Goal: Download file/media

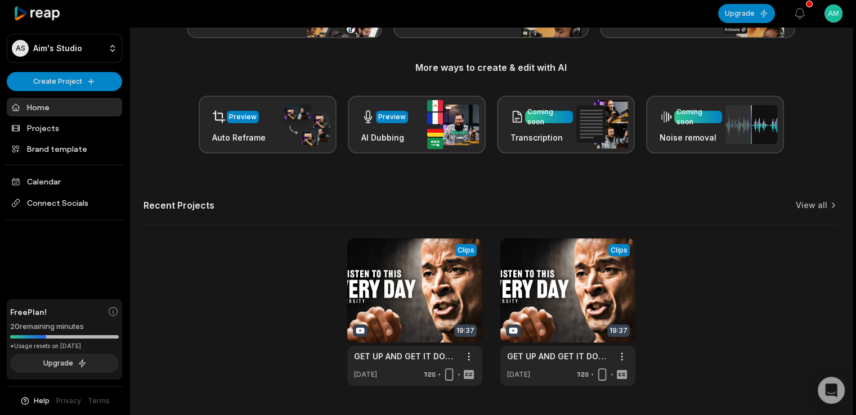
scroll to position [146, 0]
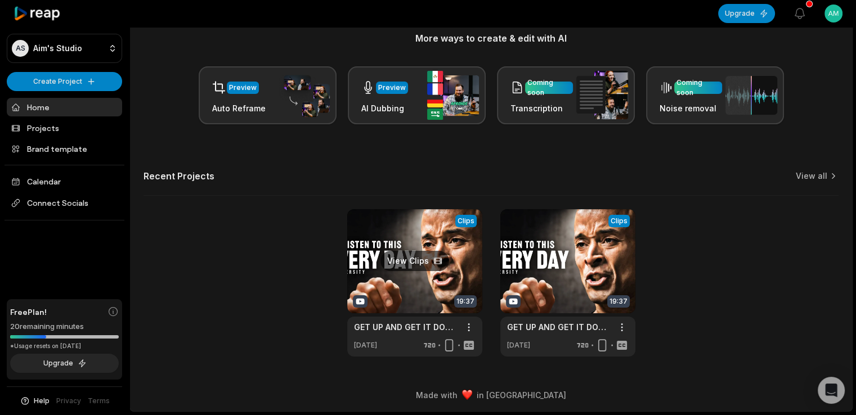
click at [428, 263] on link at bounding box center [414, 282] width 135 height 147
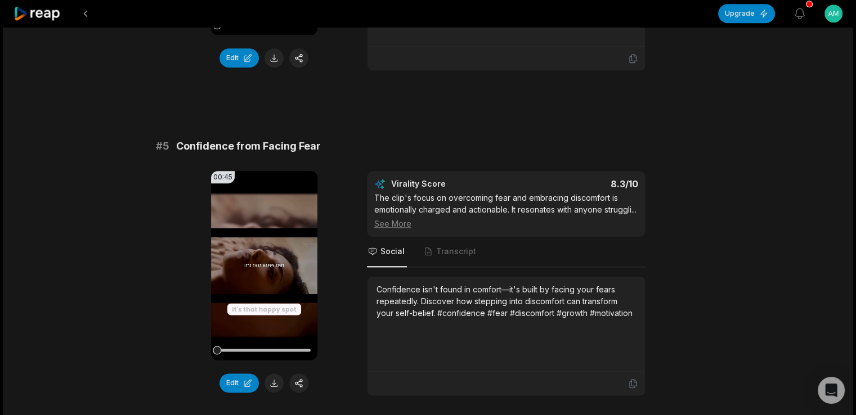
scroll to position [1297, 0]
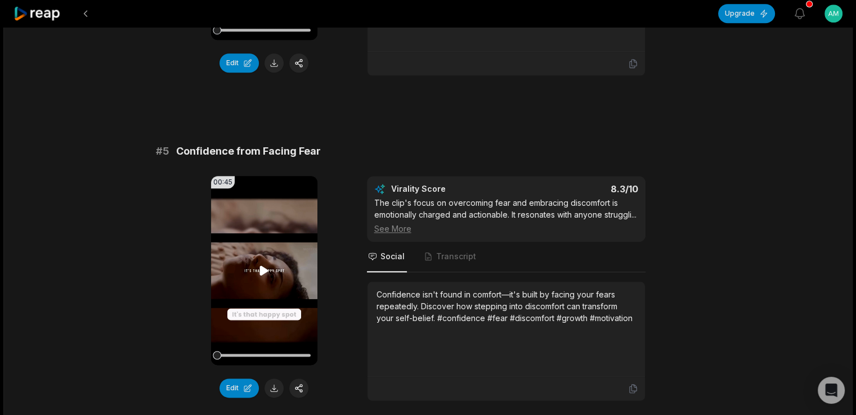
click at [264, 264] on icon at bounding box center [264, 271] width 14 height 14
click at [262, 267] on icon at bounding box center [264, 270] width 5 height 7
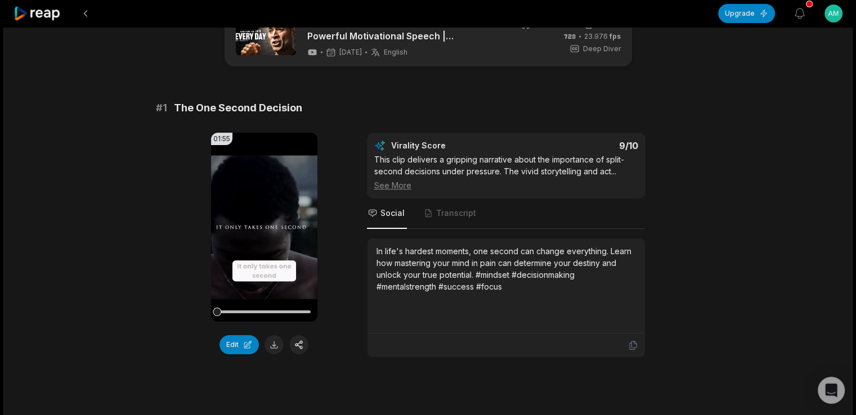
scroll to position [0, 0]
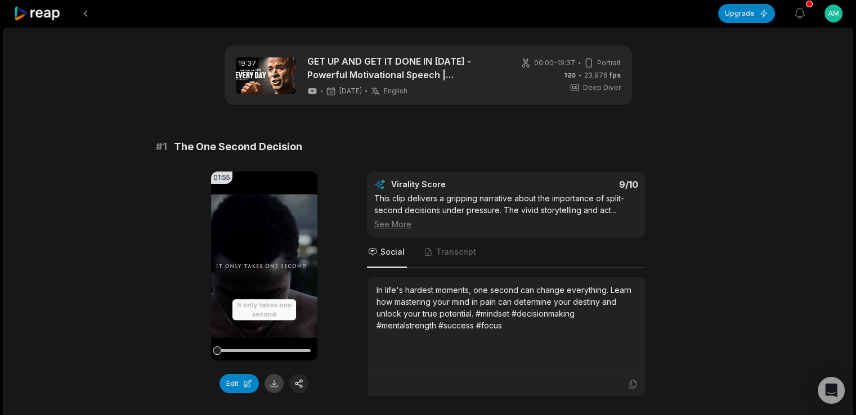
click at [272, 382] on button at bounding box center [274, 383] width 19 height 19
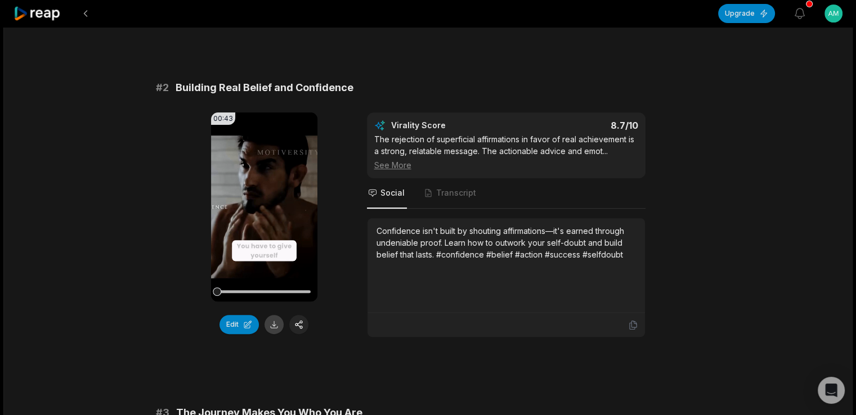
scroll to position [385, 0]
click at [276, 318] on button at bounding box center [274, 324] width 19 height 19
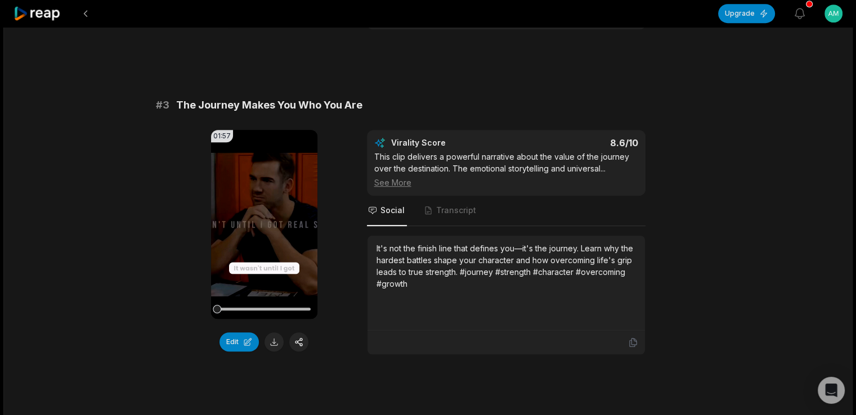
scroll to position [698, 0]
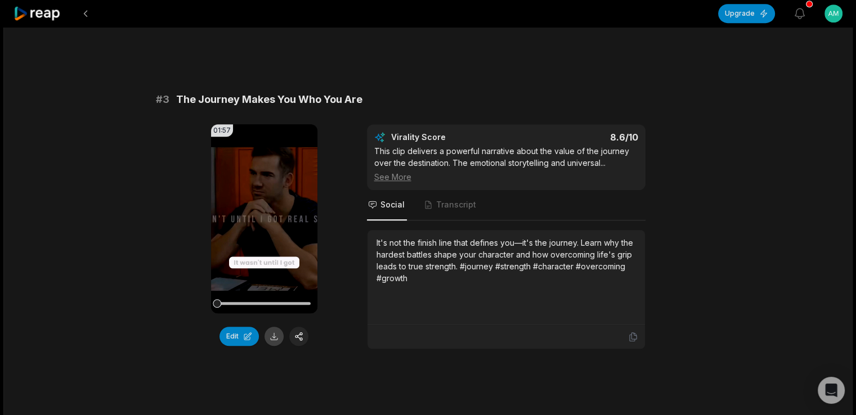
click at [280, 339] on button at bounding box center [274, 336] width 19 height 19
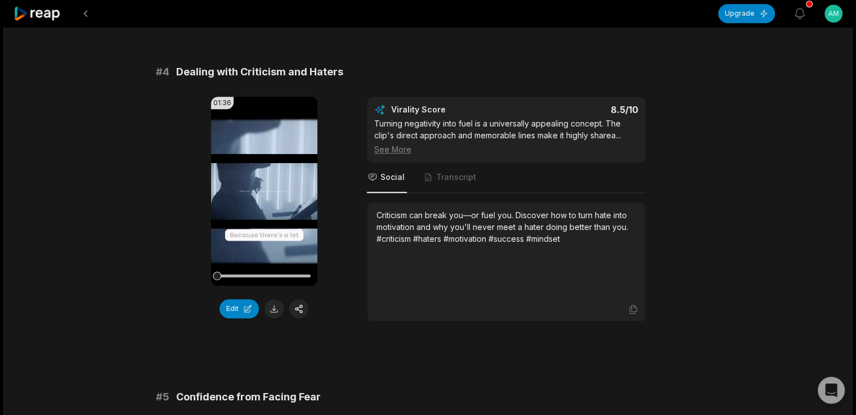
scroll to position [1052, 0]
click at [271, 308] on button at bounding box center [274, 308] width 19 height 19
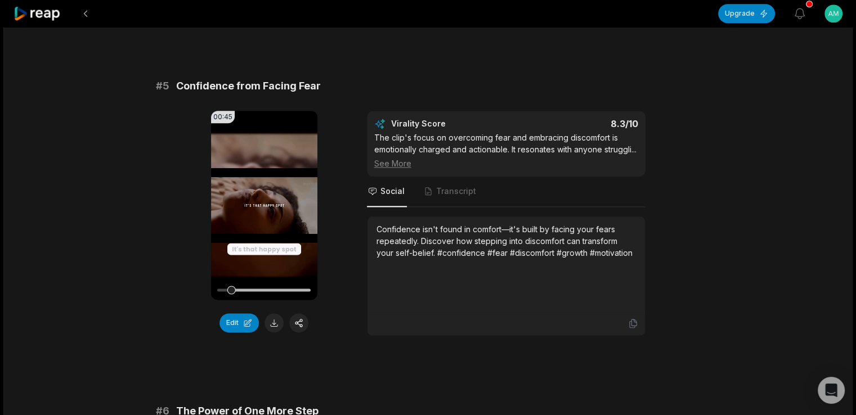
scroll to position [1366, 0]
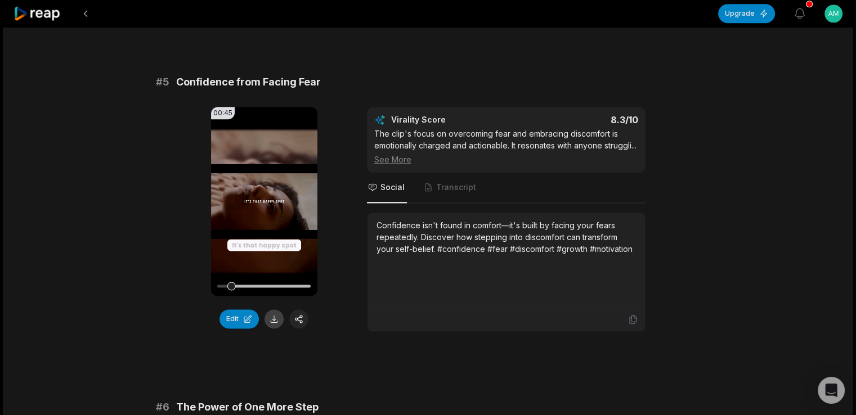
click at [271, 310] on button at bounding box center [274, 319] width 19 height 19
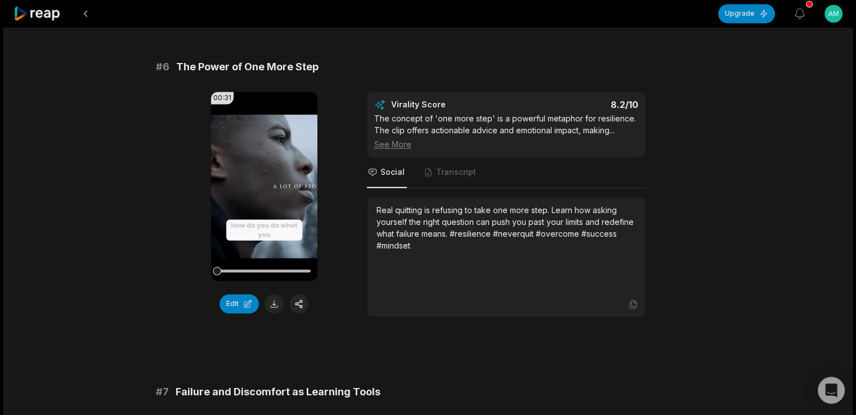
scroll to position [1713, 0]
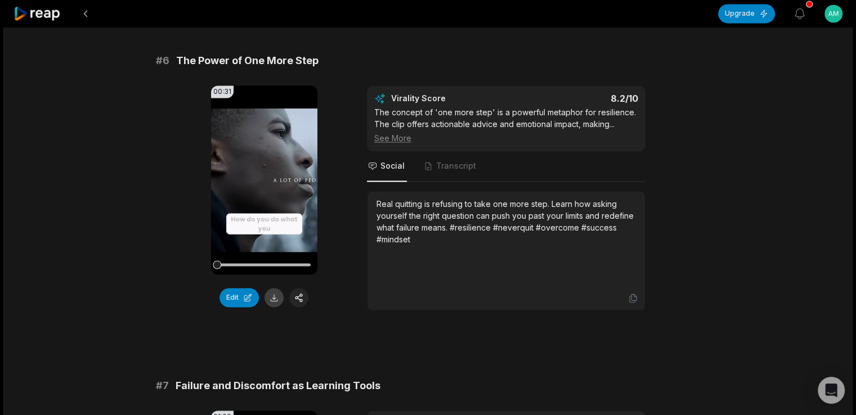
click at [276, 305] on button at bounding box center [274, 297] width 19 height 19
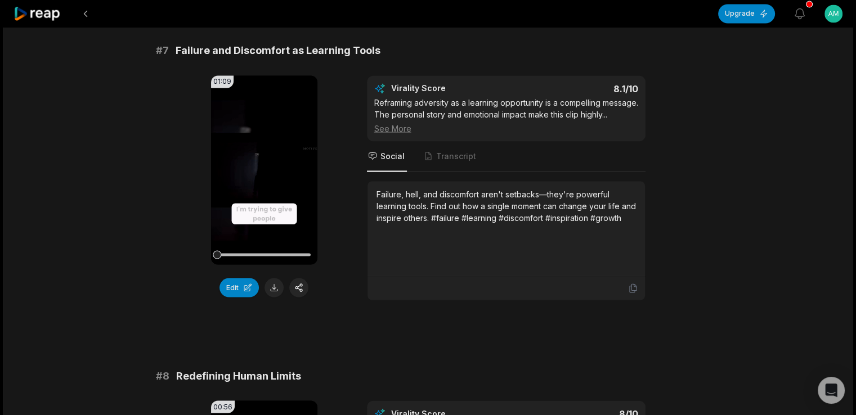
scroll to position [2051, 0]
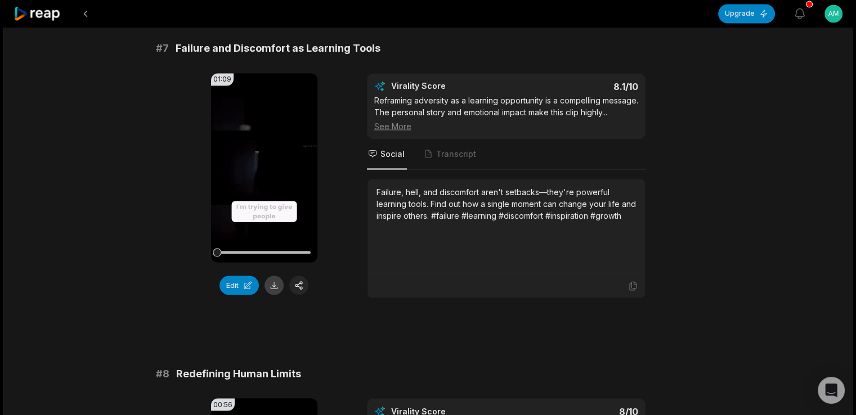
click at [272, 295] on button at bounding box center [274, 285] width 19 height 19
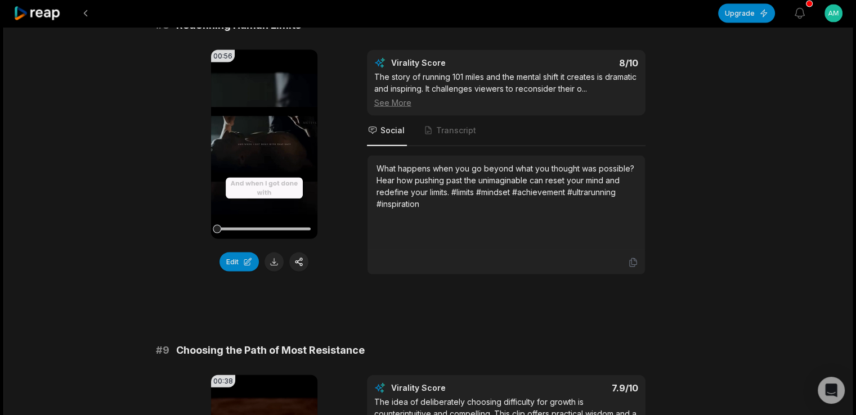
scroll to position [2396, 0]
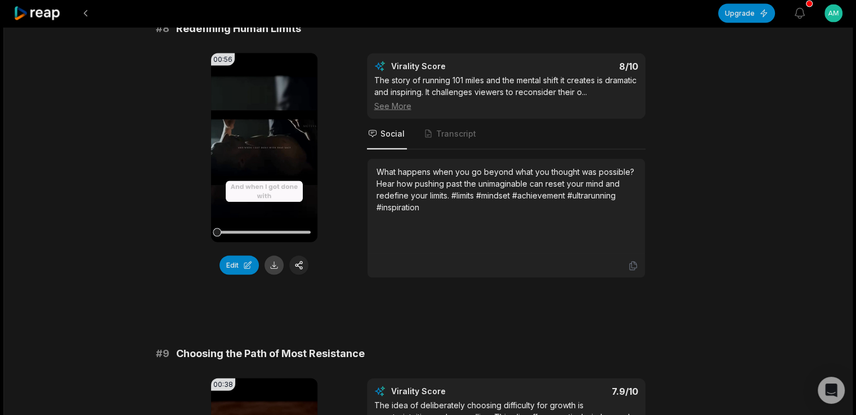
click at [272, 275] on button at bounding box center [274, 265] width 19 height 19
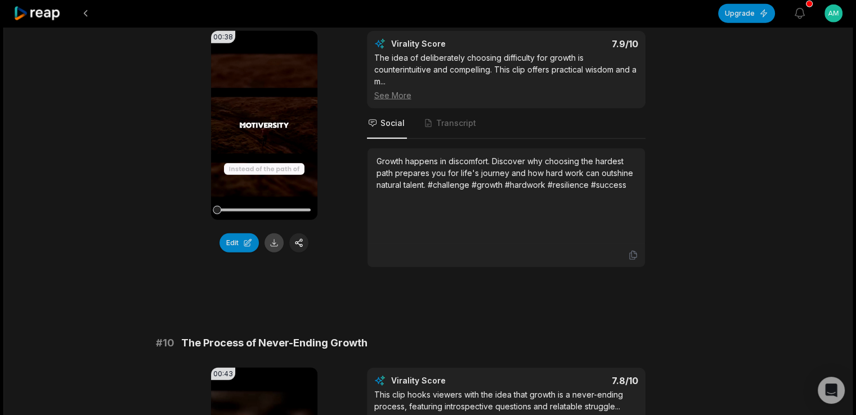
scroll to position [2742, 0]
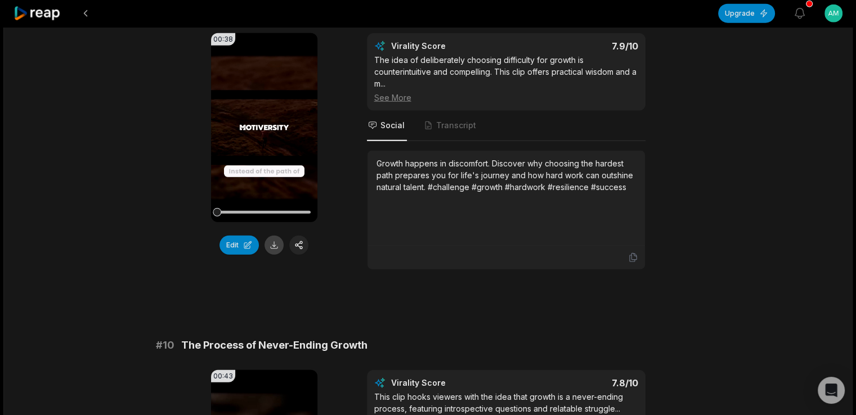
click at [274, 255] on button at bounding box center [274, 245] width 19 height 19
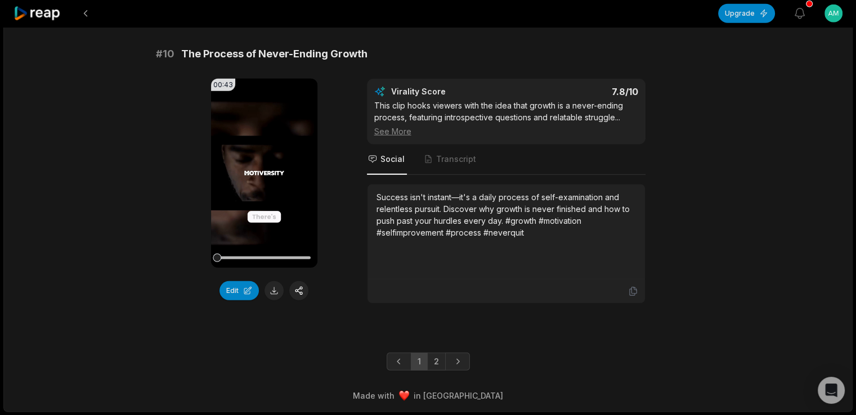
scroll to position [3061, 0]
click at [274, 287] on button at bounding box center [274, 290] width 19 height 19
click at [433, 363] on link "2" at bounding box center [436, 361] width 19 height 18
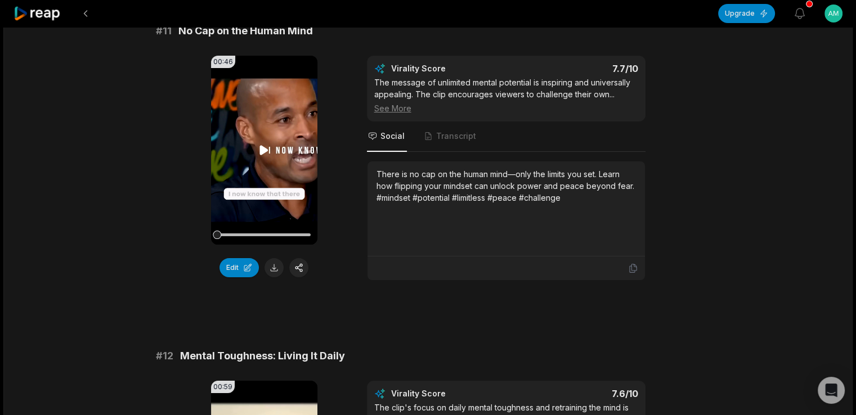
scroll to position [134, 0]
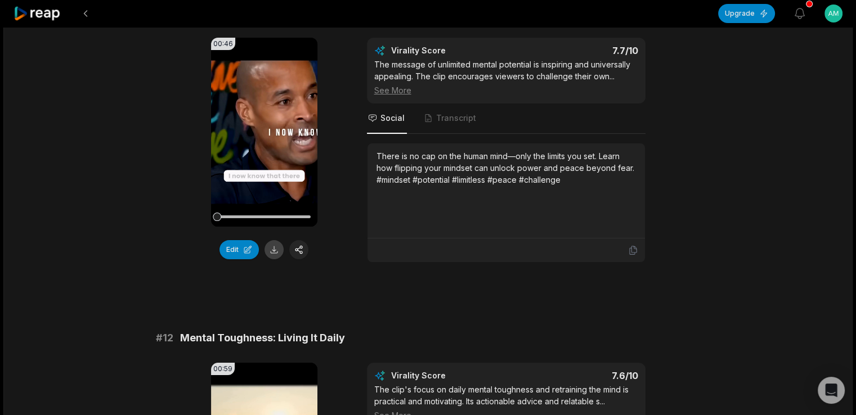
click at [268, 252] on button at bounding box center [274, 249] width 19 height 19
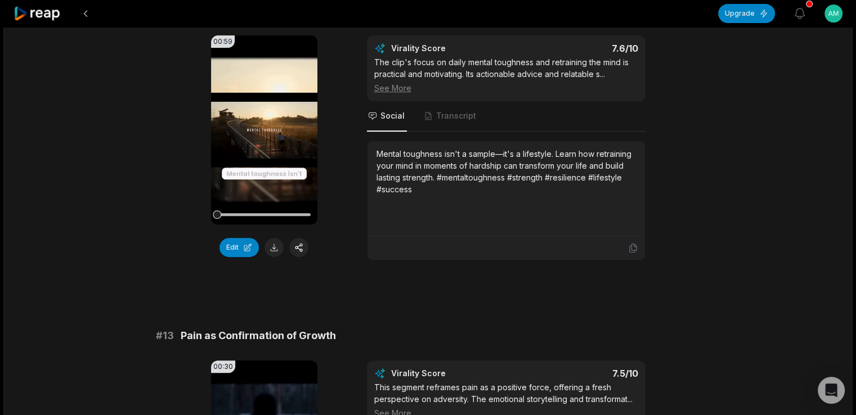
scroll to position [462, 0]
click at [273, 257] on button at bounding box center [274, 247] width 19 height 19
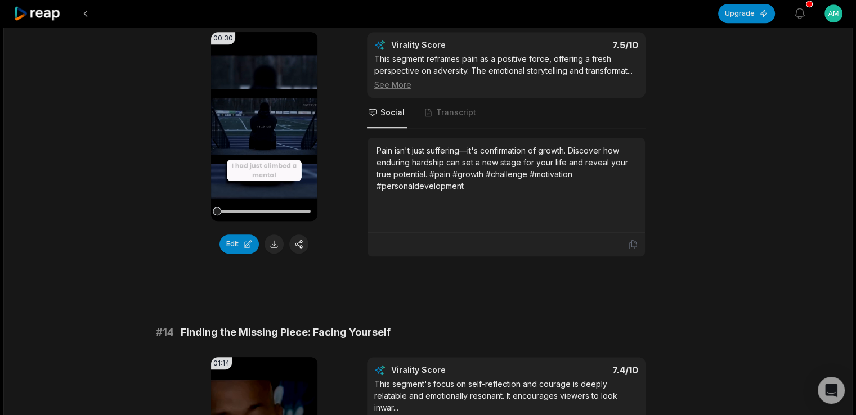
scroll to position [794, 0]
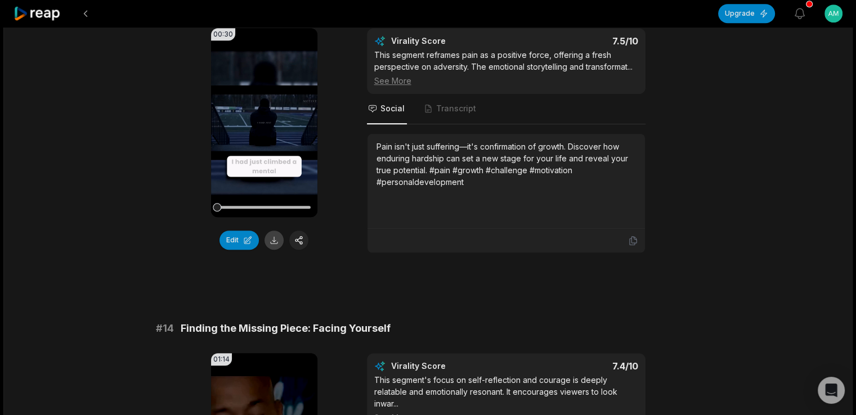
click at [274, 250] on button at bounding box center [274, 240] width 19 height 19
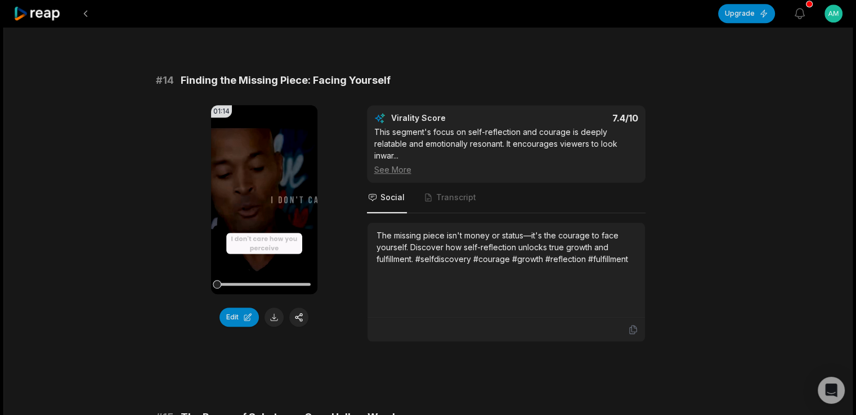
scroll to position [1053, 0]
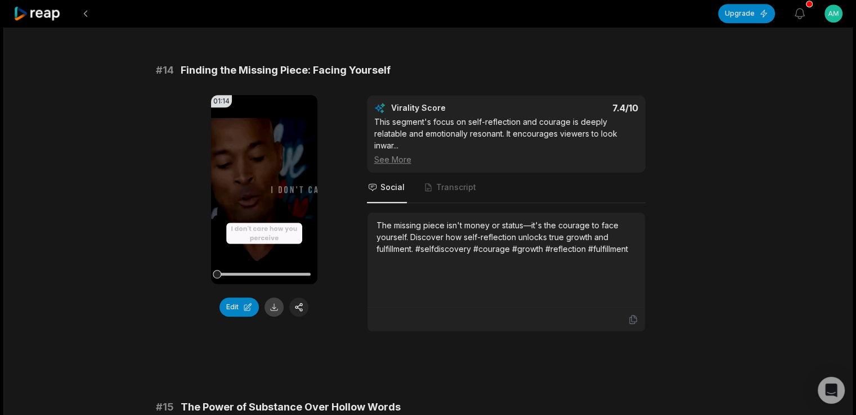
click at [275, 317] on button at bounding box center [274, 307] width 19 height 19
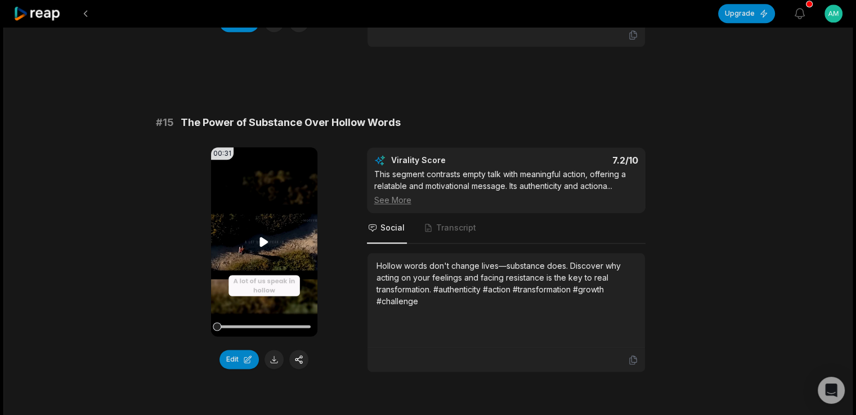
scroll to position [1339, 0]
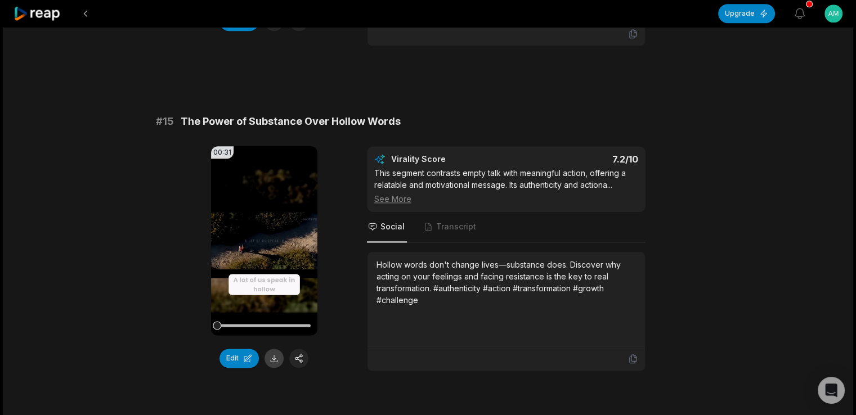
click at [273, 368] on button at bounding box center [274, 358] width 19 height 19
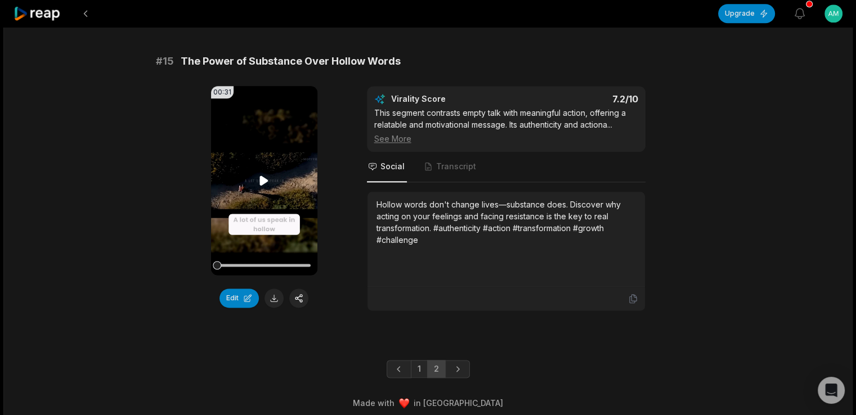
scroll to position [1427, 0]
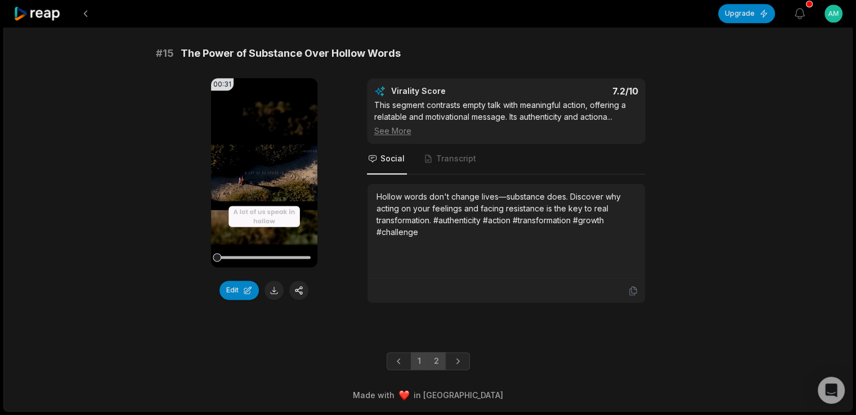
click at [421, 361] on link "1" at bounding box center [419, 361] width 17 height 18
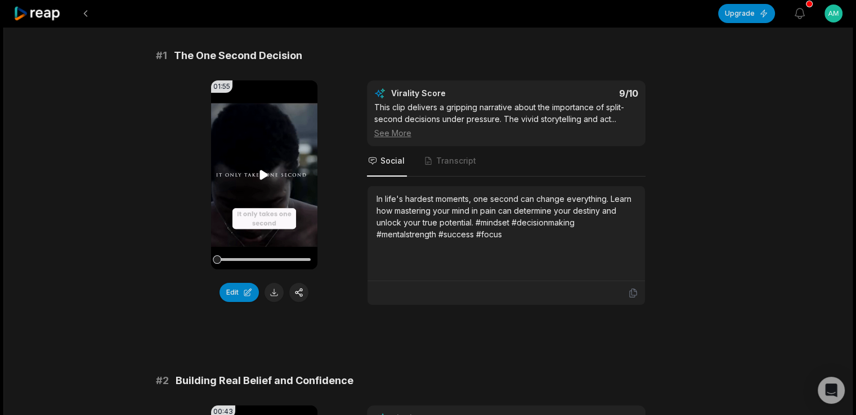
scroll to position [93, 0]
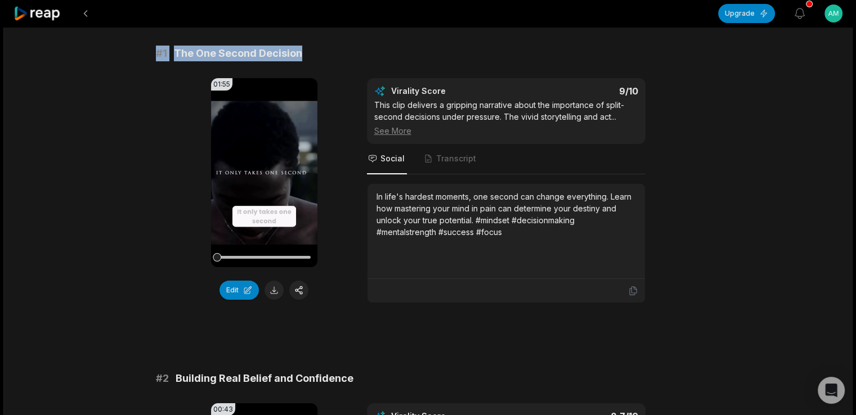
drag, startPoint x: 155, startPoint y: 52, endPoint x: 320, endPoint y: 51, distance: 165.0
click at [320, 51] on div "# 1 The One Second Decision" at bounding box center [428, 54] width 545 height 16
copy div "# 1 The One Second Decision"
click at [320, 51] on div "# 1 The One Second Decision" at bounding box center [428, 54] width 545 height 16
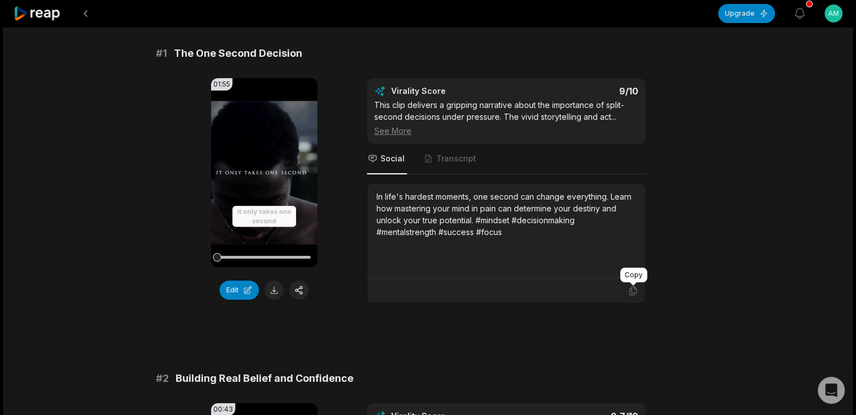
click at [632, 293] on icon at bounding box center [633, 291] width 10 height 10
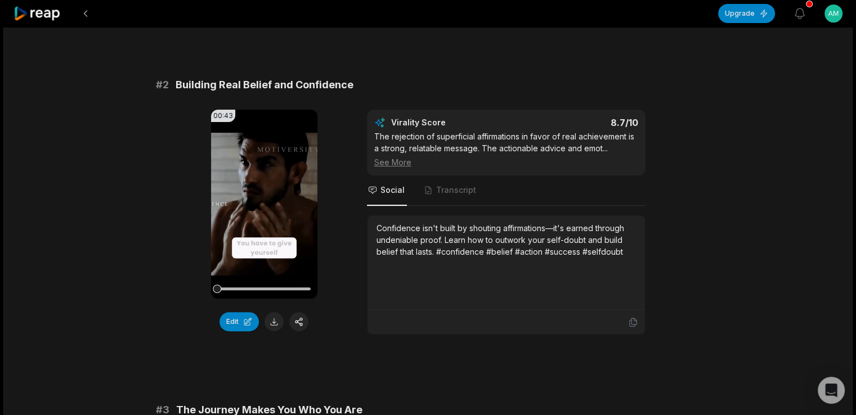
scroll to position [389, 0]
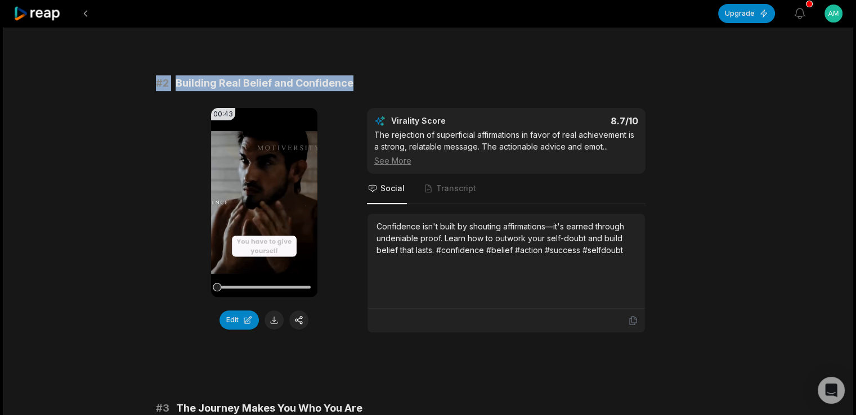
drag, startPoint x: 153, startPoint y: 77, endPoint x: 360, endPoint y: 85, distance: 207.3
copy div "# 2 Building Real Belief and Confidence"
click at [360, 85] on div "# 2 Building Real Belief and Confidence" at bounding box center [428, 83] width 545 height 16
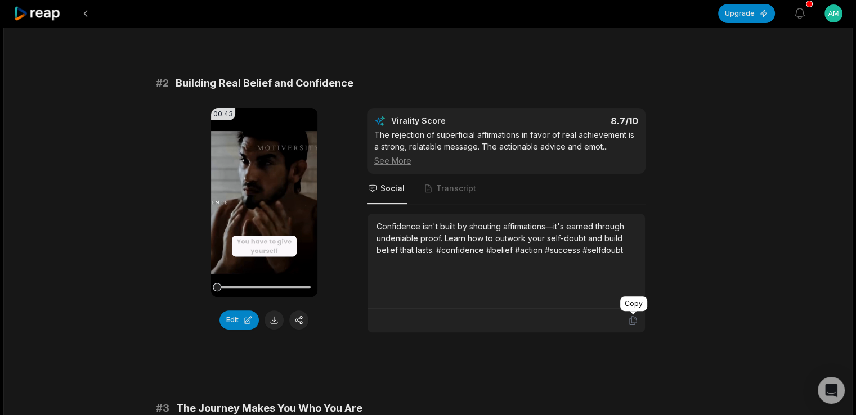
click at [630, 317] on icon at bounding box center [632, 321] width 7 height 8
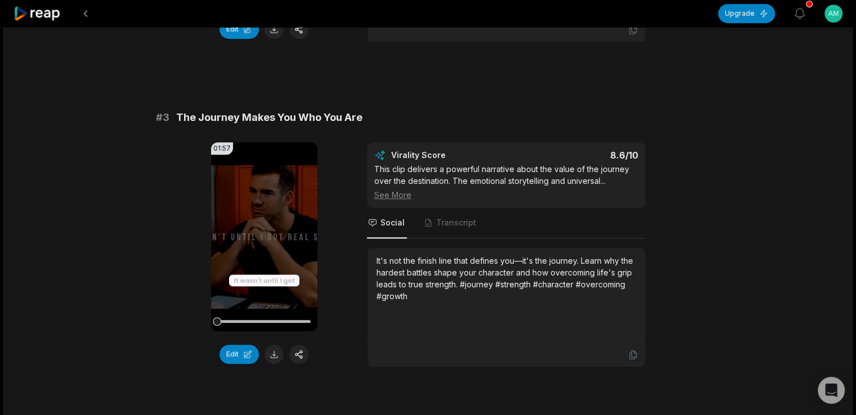
scroll to position [684, 0]
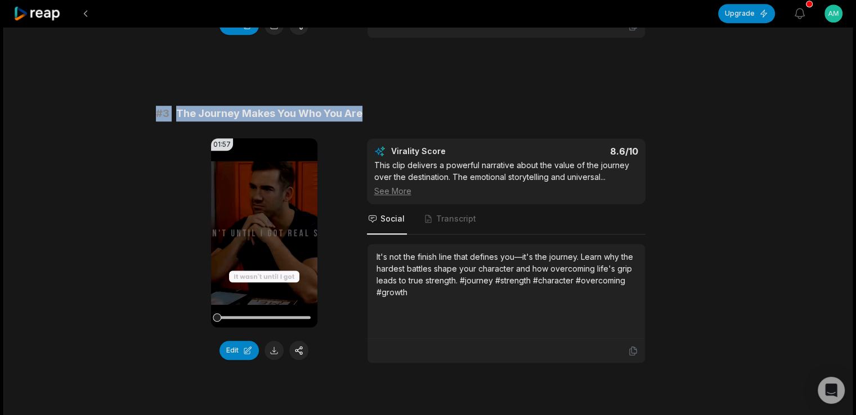
drag, startPoint x: 155, startPoint y: 111, endPoint x: 370, endPoint y: 109, distance: 214.5
click at [370, 109] on div "# 3 The Journey Makes You Who You Are" at bounding box center [428, 114] width 545 height 16
copy div "# 3 The Journey Makes You Who You Are"
click at [370, 109] on div "# 3 The Journey Makes You Who You Are" at bounding box center [428, 114] width 545 height 16
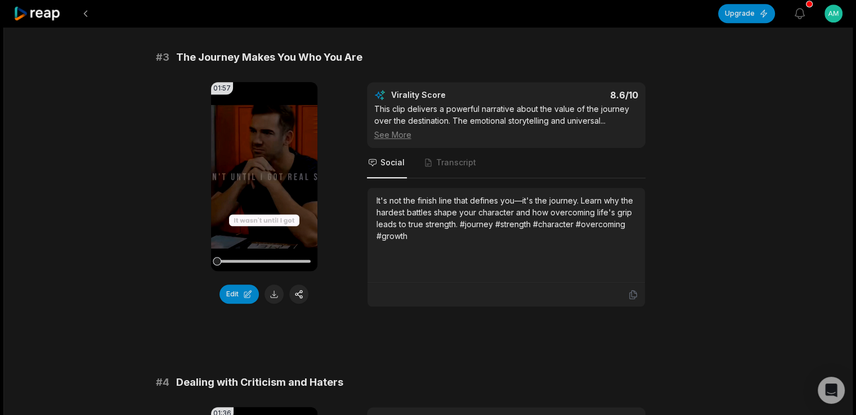
scroll to position [739, 0]
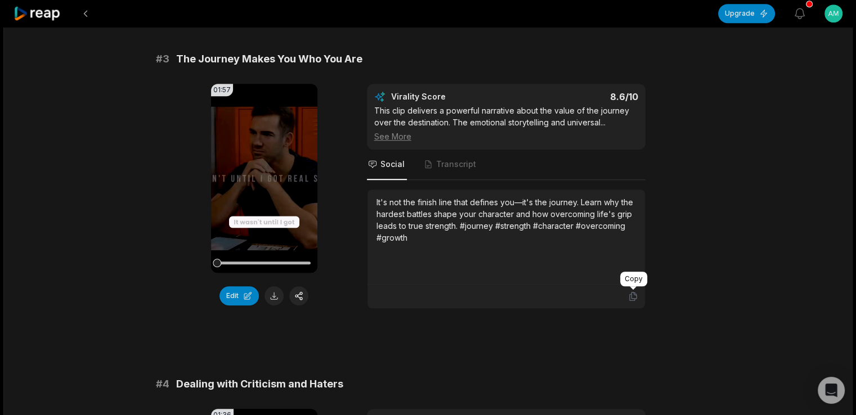
click at [635, 293] on icon at bounding box center [632, 297] width 7 height 8
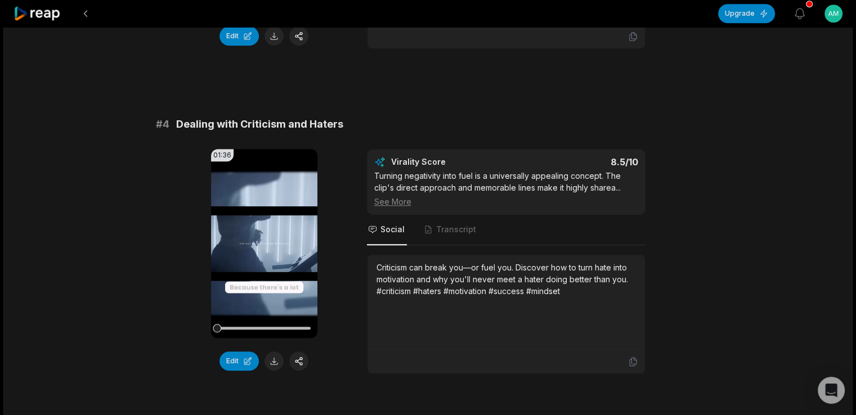
scroll to position [1000, 0]
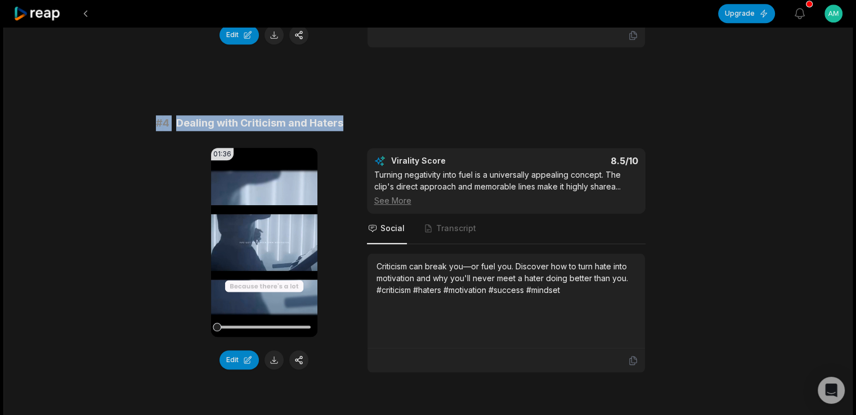
drag, startPoint x: 154, startPoint y: 122, endPoint x: 345, endPoint y: 116, distance: 191.5
copy div "# 4 Dealing with Criticism and Haters"
click at [345, 116] on div "# 4 Dealing with Criticism and Haters" at bounding box center [428, 123] width 545 height 16
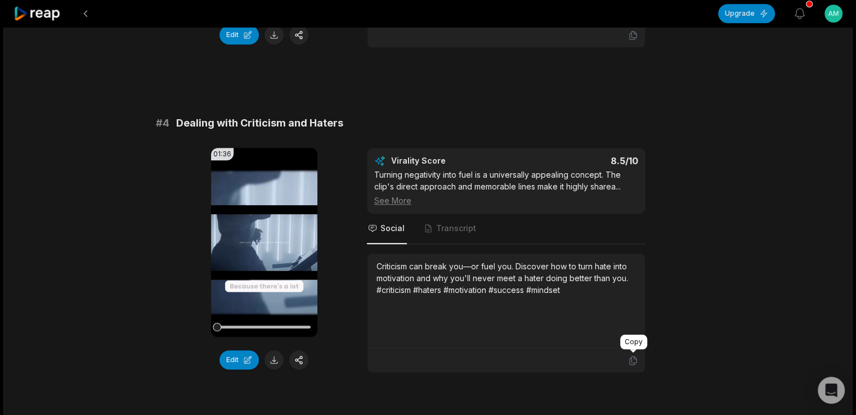
click at [633, 356] on icon at bounding box center [633, 361] width 10 height 10
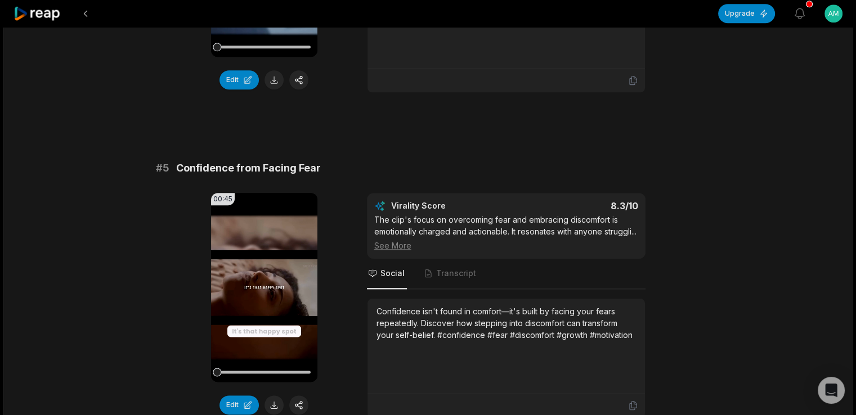
scroll to position [1312, 0]
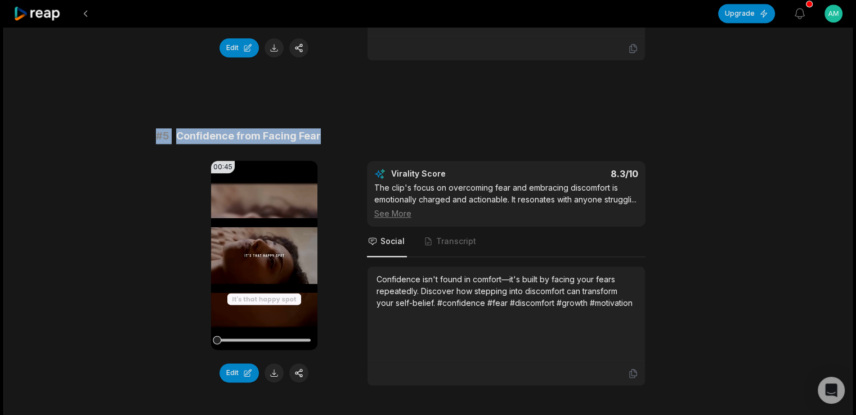
drag, startPoint x: 155, startPoint y: 133, endPoint x: 320, endPoint y: 129, distance: 164.5
click at [320, 129] on div "# 5 Confidence from Facing Fear" at bounding box center [428, 136] width 545 height 16
copy div "# 5 Confidence from Facing Fear"
click at [364, 262] on div "00:45 Your browser does not support mp4 format. Edit Virality Score 8.3 /10 The…" at bounding box center [428, 273] width 545 height 225
click at [353, 281] on div "00:45 Your browser does not support mp4 format. Edit Virality Score 8.3 /10 The…" at bounding box center [428, 273] width 545 height 225
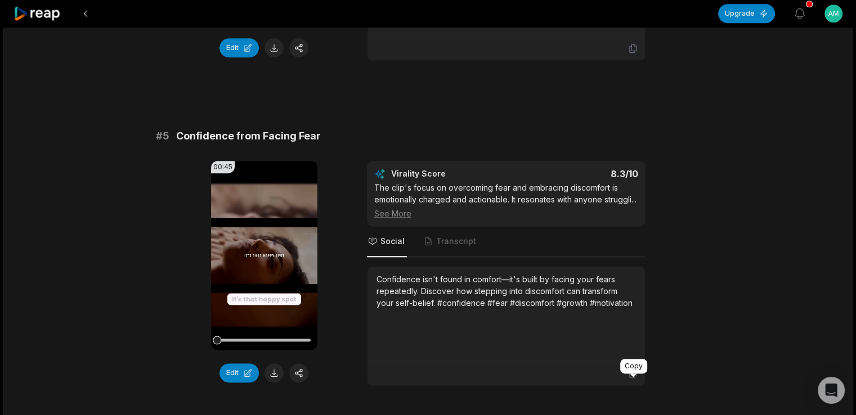
click at [628, 379] on icon at bounding box center [633, 374] width 10 height 10
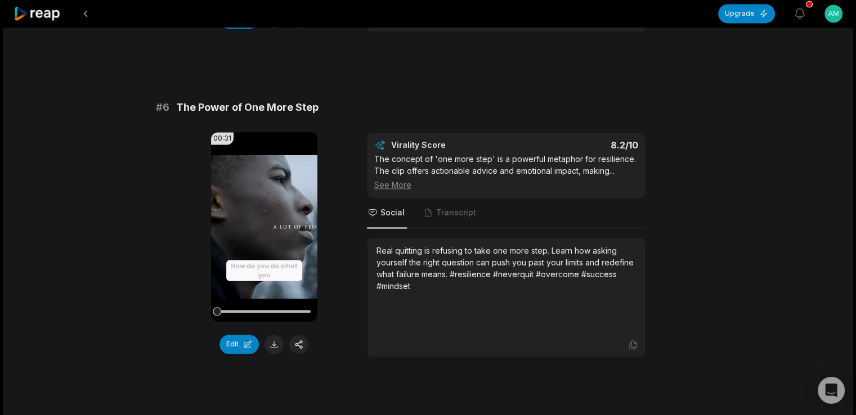
scroll to position [1700, 0]
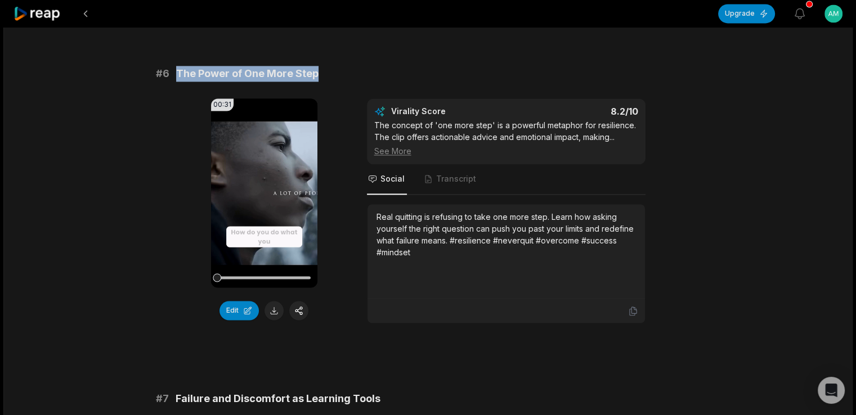
drag, startPoint x: 176, startPoint y: 79, endPoint x: 327, endPoint y: 87, distance: 151.1
click at [327, 82] on div "# 6 The Power of One More Step" at bounding box center [428, 74] width 545 height 16
copy span "The Power of One More Step"
click at [327, 82] on div "# 6 The Power of One More Step" at bounding box center [428, 74] width 545 height 16
drag, startPoint x: 157, startPoint y: 79, endPoint x: 364, endPoint y: 48, distance: 209.5
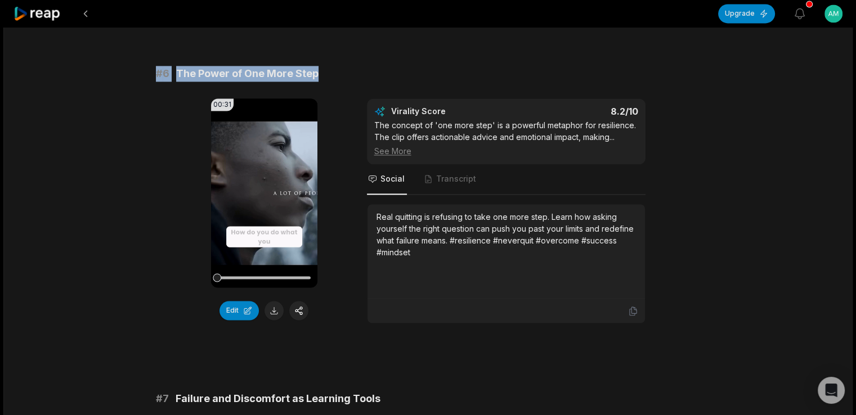
click at [364, 48] on div "# 1 The One Second Decision 01:55 Your browser does not support mp4 format. Edi…" at bounding box center [428, 38] width 545 height 3198
copy div "# 6 The Power of One More Step"
click at [364, 48] on div "# 1 The One Second Decision 01:55 Your browser does not support mp4 format. Edi…" at bounding box center [428, 38] width 545 height 3198
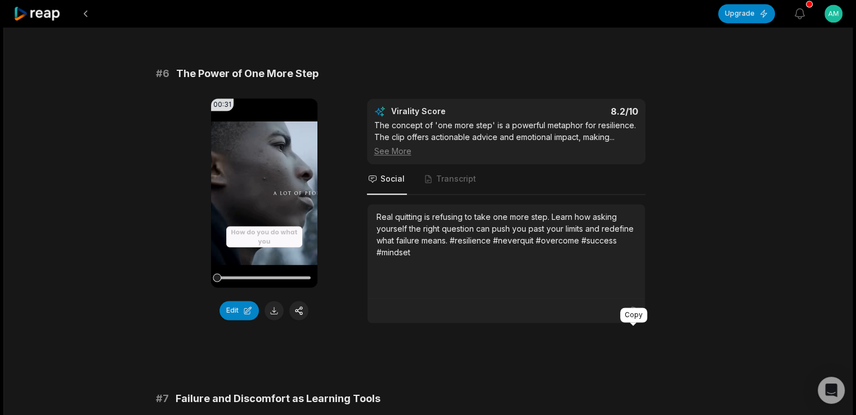
click at [636, 316] on icon at bounding box center [633, 311] width 10 height 10
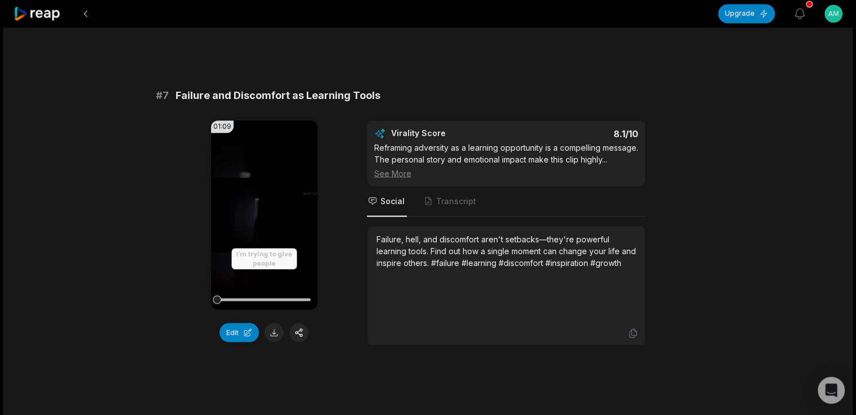
scroll to position [2004, 0]
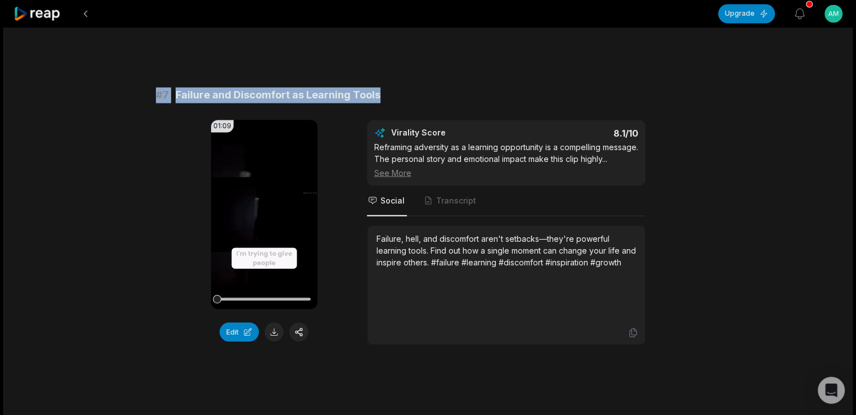
drag, startPoint x: 158, startPoint y: 115, endPoint x: 389, endPoint y: 110, distance: 231.4
click at [389, 103] on div "# 7 Failure and Discomfort as Learning Tools" at bounding box center [428, 95] width 545 height 16
copy div "# 7 Failure and Discomfort as Learning Tools"
click at [389, 103] on div "# 7 Failure and Discomfort as Learning Tools" at bounding box center [428, 95] width 545 height 16
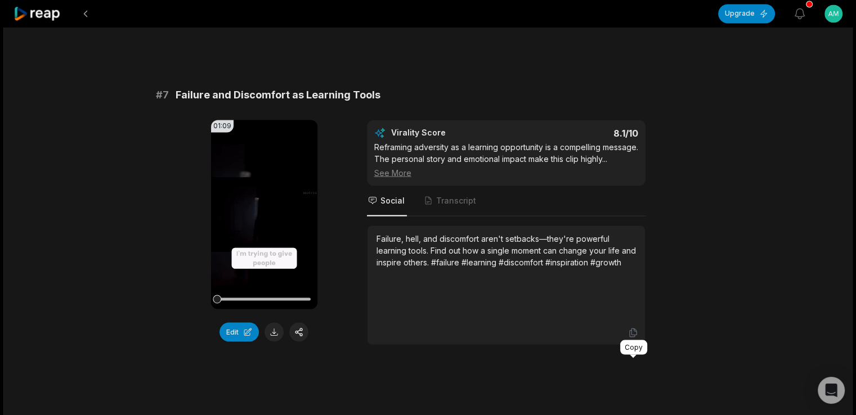
click at [634, 337] on icon at bounding box center [632, 333] width 7 height 8
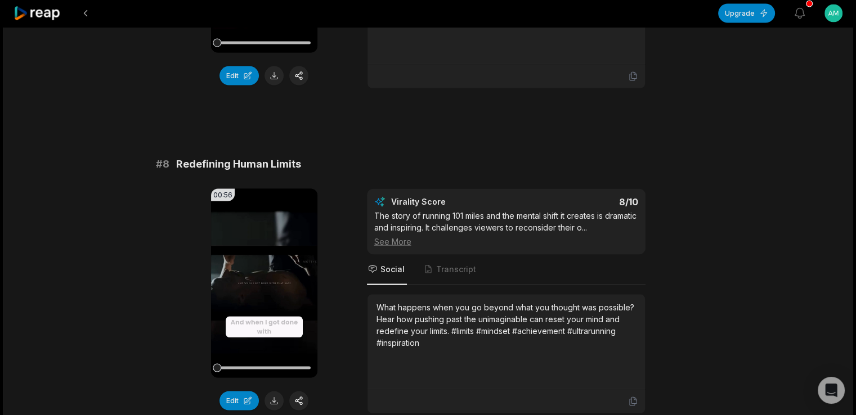
scroll to position [2261, 0]
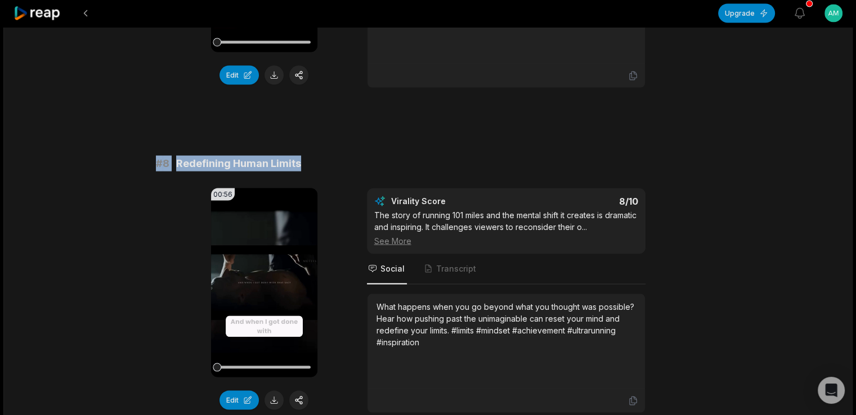
drag, startPoint x: 155, startPoint y: 192, endPoint x: 313, endPoint y: 185, distance: 158.3
copy div "# 8 Redefining Human Limits"
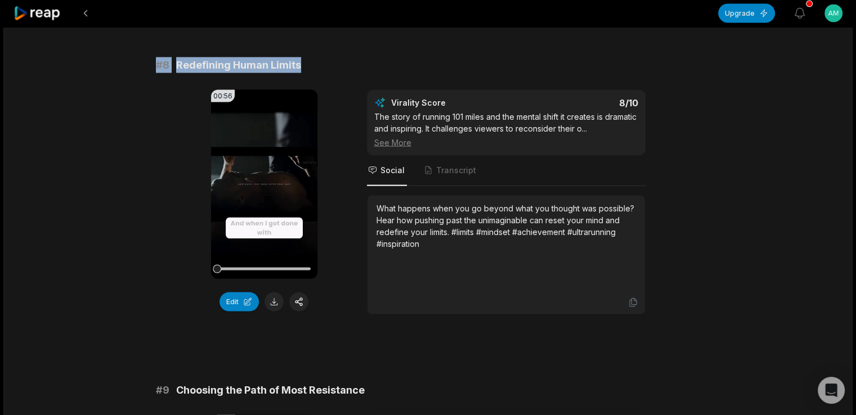
scroll to position [2360, 0]
click at [334, 196] on div "00:56 Your browser does not support mp4 format. Edit Virality Score 8 /10 The s…" at bounding box center [428, 202] width 545 height 225
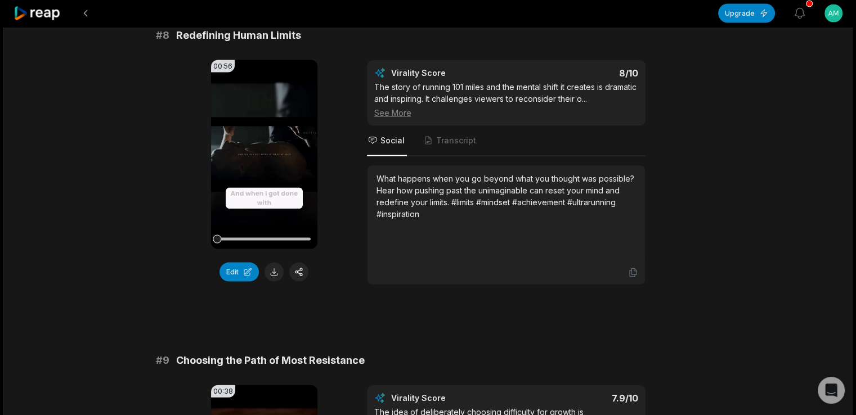
scroll to position [2389, 0]
click at [631, 279] on icon at bounding box center [633, 274] width 10 height 10
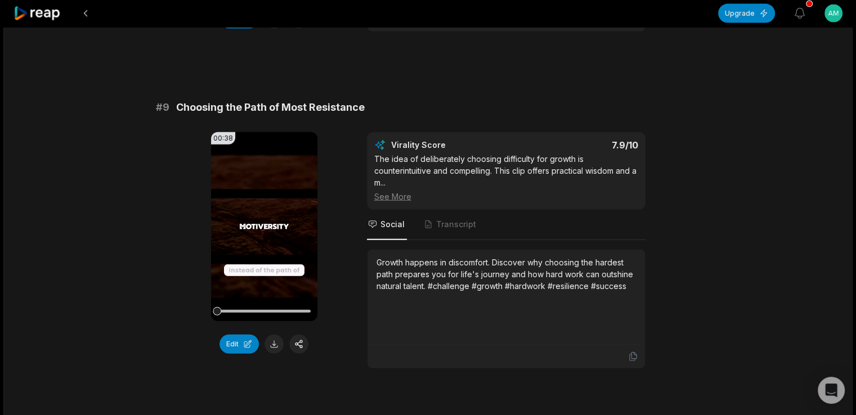
scroll to position [2643, 0]
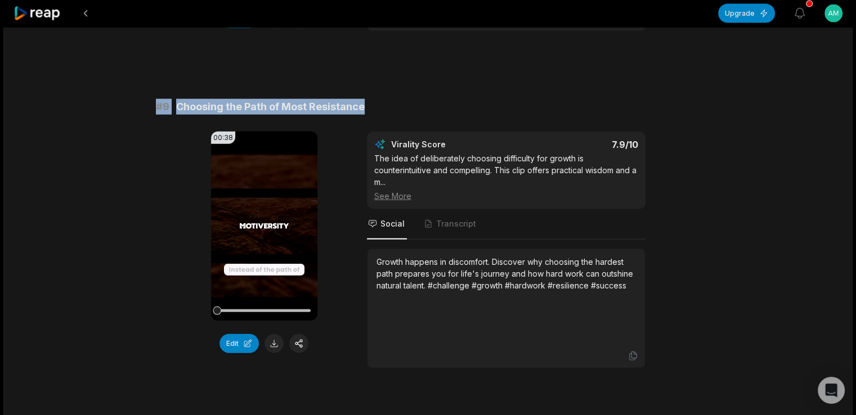
drag, startPoint x: 155, startPoint y: 134, endPoint x: 376, endPoint y: 123, distance: 221.0
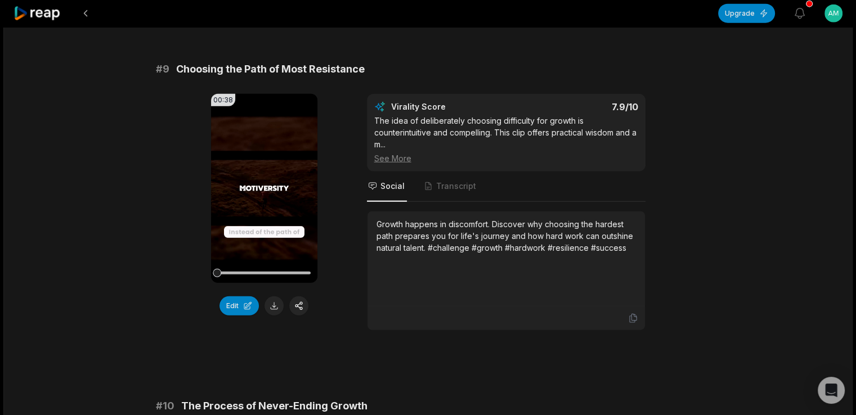
scroll to position [2682, 0]
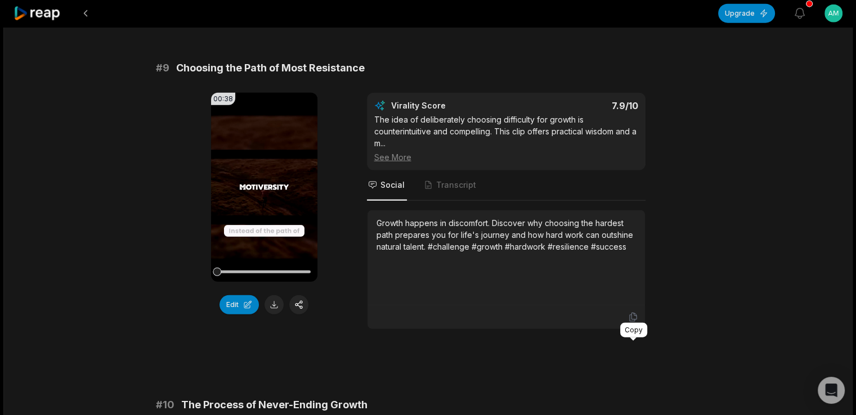
click at [632, 323] on icon at bounding box center [633, 317] width 10 height 10
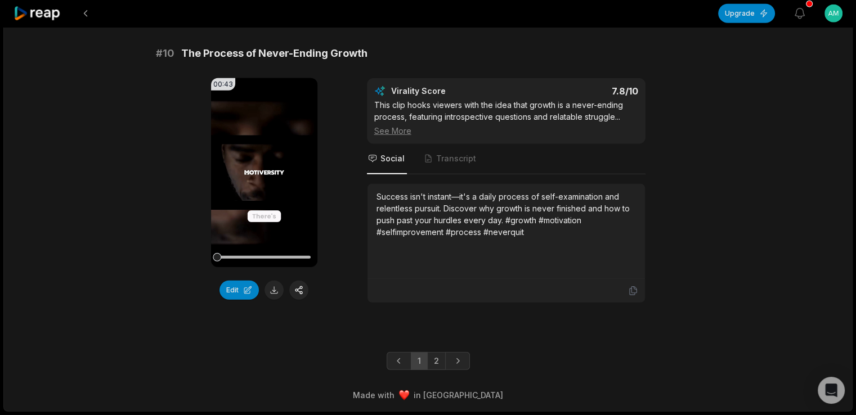
scroll to position [3061, 0]
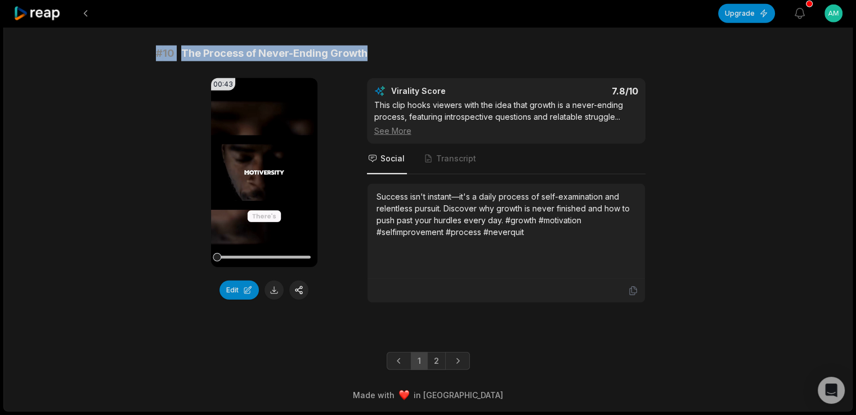
drag, startPoint x: 157, startPoint y: 55, endPoint x: 384, endPoint y: 52, distance: 227.5
click at [384, 52] on div "# 10 The Process of Never-Ending Growth" at bounding box center [428, 54] width 545 height 16
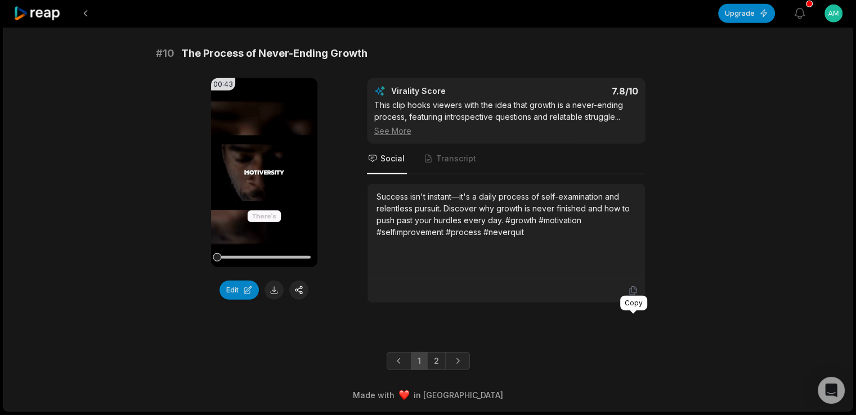
click at [631, 290] on icon at bounding box center [633, 291] width 10 height 10
click at [437, 360] on link "2" at bounding box center [436, 361] width 19 height 18
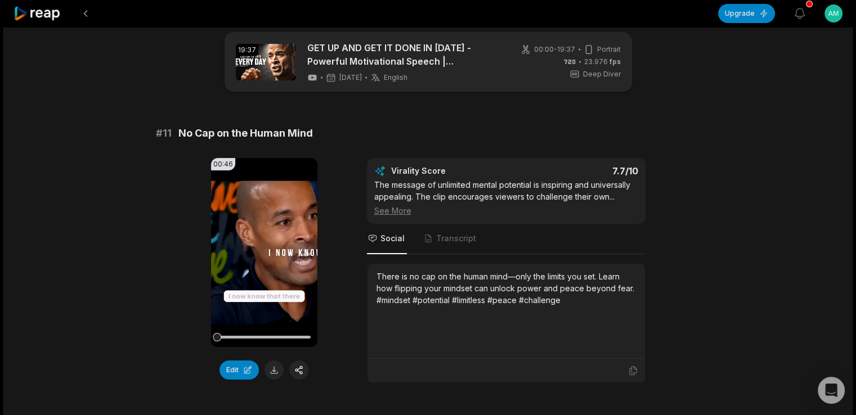
scroll to position [0, 0]
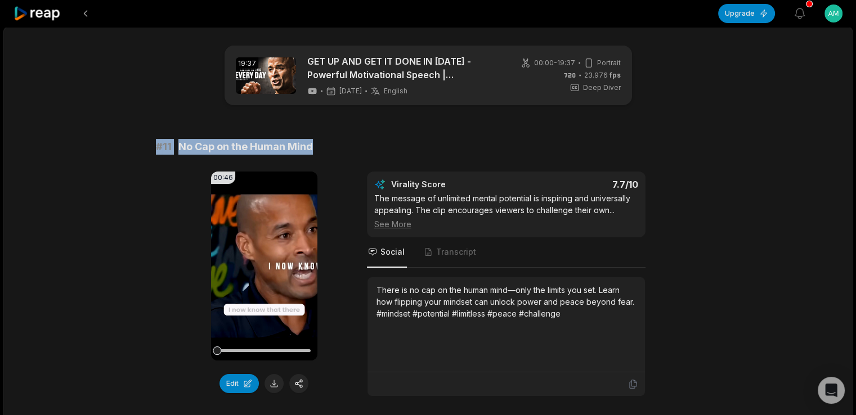
drag, startPoint x: 155, startPoint y: 145, endPoint x: 323, endPoint y: 141, distance: 168.4
click at [323, 141] on div "# 11 No Cap on the Human Mind" at bounding box center [428, 147] width 545 height 16
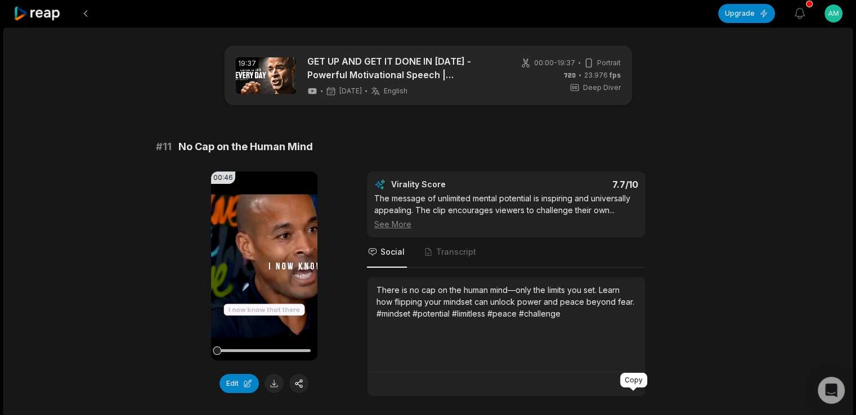
click at [634, 389] on icon at bounding box center [632, 385] width 7 height 8
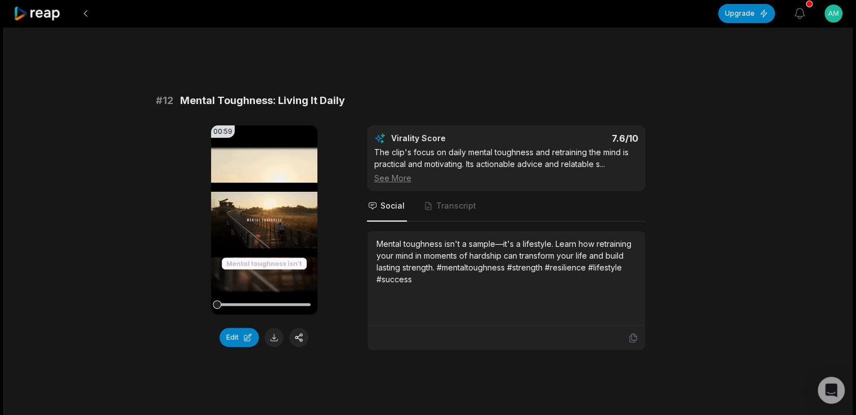
scroll to position [387, 0]
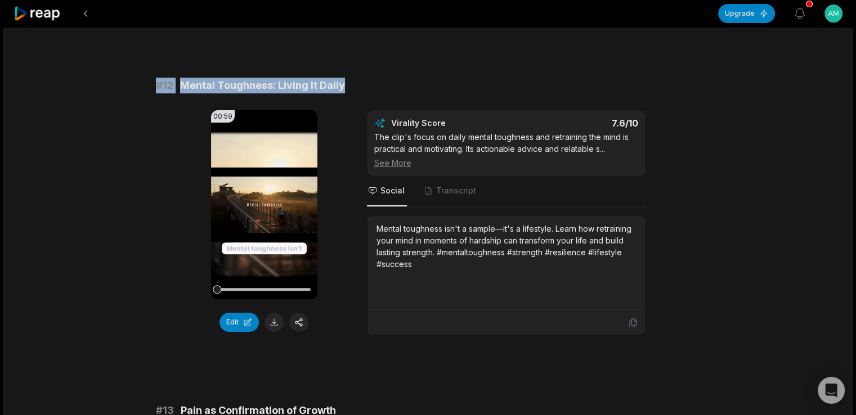
drag, startPoint x: 155, startPoint y: 93, endPoint x: 361, endPoint y: 86, distance: 205.6
copy div "# 12 Mental Toughness: Living It Daily"
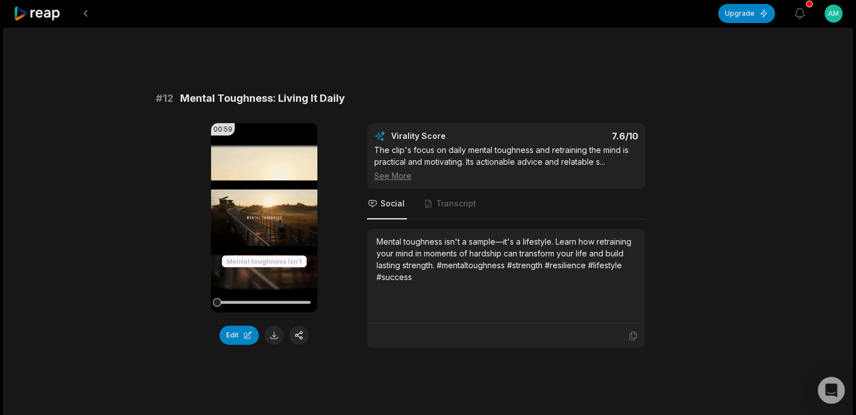
scroll to position [373, 0]
click at [633, 342] on icon at bounding box center [633, 337] width 10 height 10
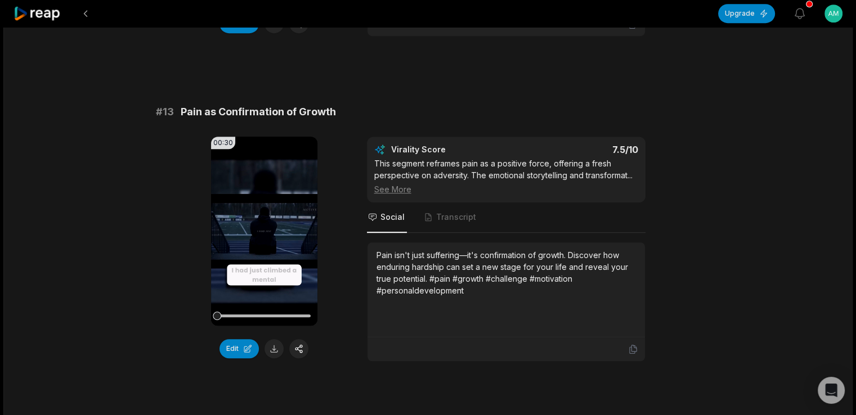
scroll to position [686, 0]
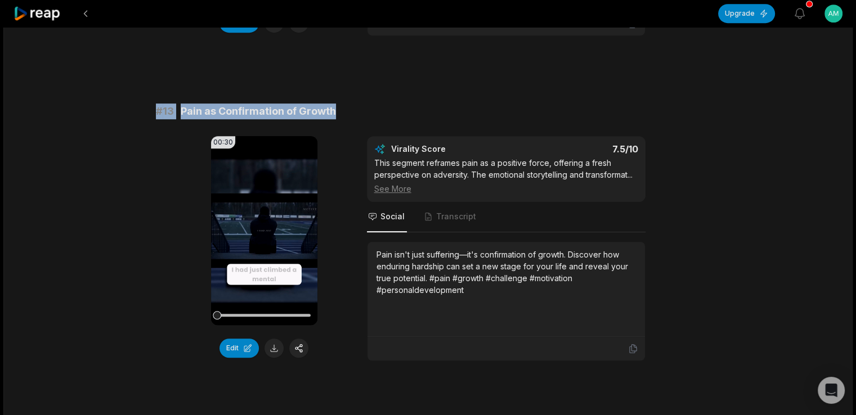
drag, startPoint x: 150, startPoint y: 118, endPoint x: 350, endPoint y: 102, distance: 200.5
click at [350, 102] on div "19:37 GET UP AND GET IT DONE IN [DATE] - Powerful Motivational Speech | [PERSON…" at bounding box center [428, 237] width 850 height 1792
copy div "# 13 Pain as Confirmation of Growth"
click at [350, 102] on div "# 11 No Cap on the Human Mind 00:46 Your browser does not support mp4 format. E…" at bounding box center [428, 238] width 545 height 1571
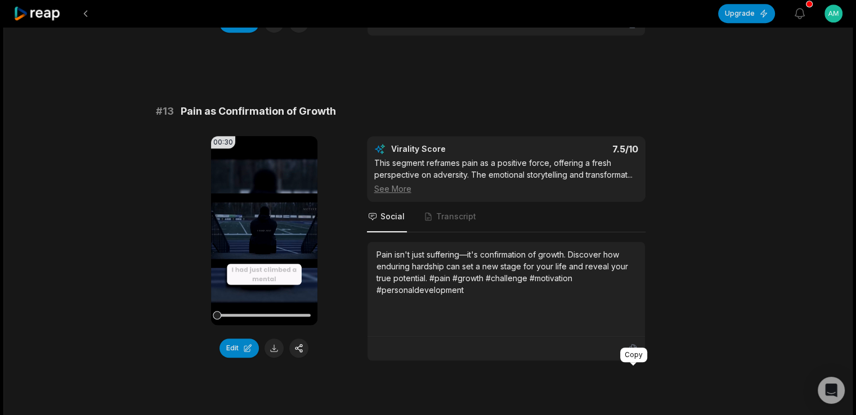
click at [629, 354] on icon at bounding box center [633, 349] width 10 height 10
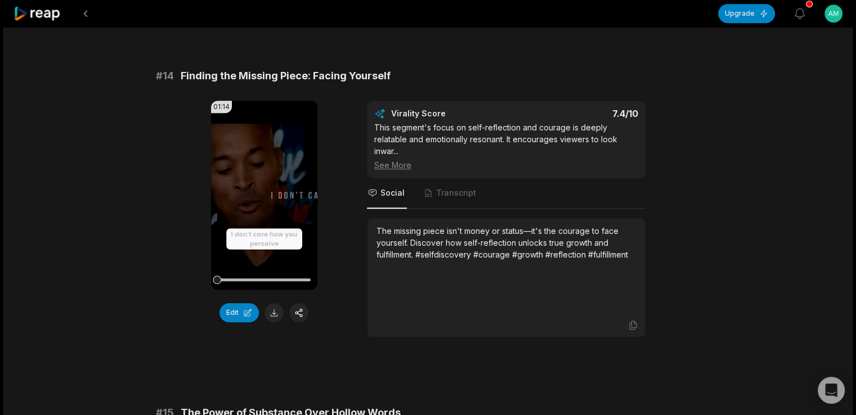
scroll to position [1054, 0]
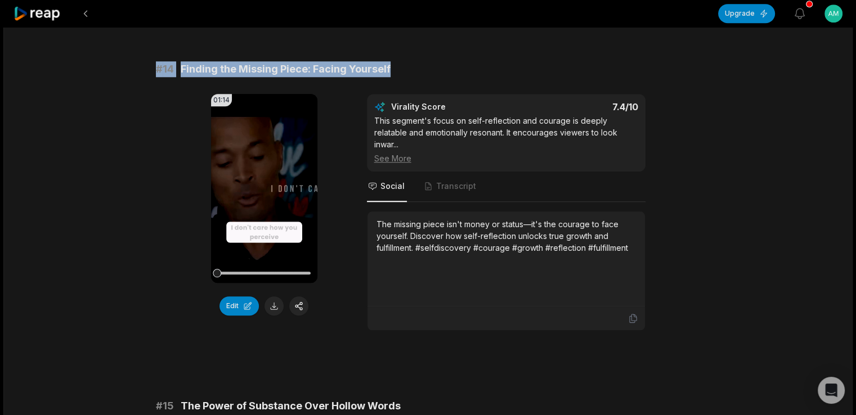
drag, startPoint x: 153, startPoint y: 91, endPoint x: 408, endPoint y: 91, distance: 255.0
copy div "# 14 Finding the Missing Piece: Facing Yourself"
click at [408, 77] on div "# 14 Finding the Missing Piece: Facing Yourself" at bounding box center [428, 69] width 545 height 16
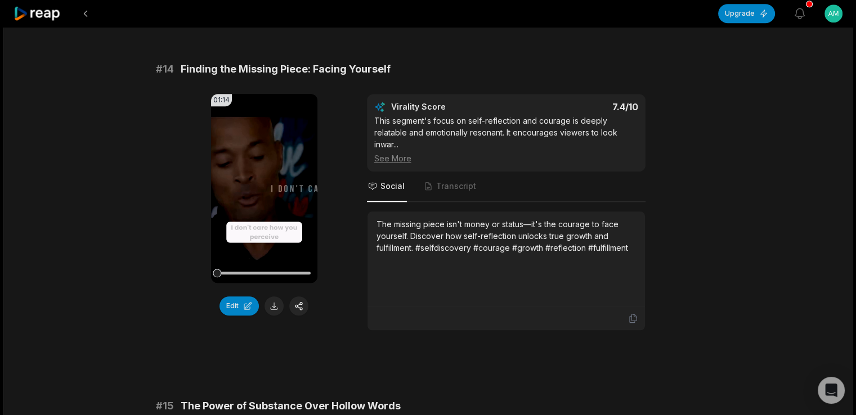
click at [633, 324] on icon at bounding box center [633, 319] width 10 height 10
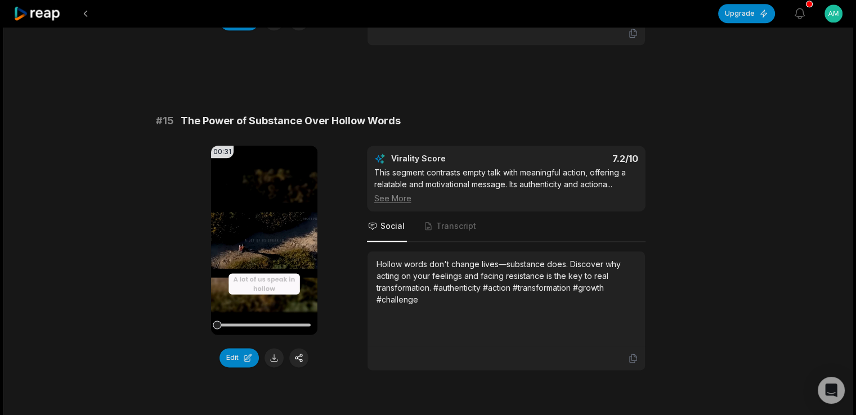
scroll to position [1427, 0]
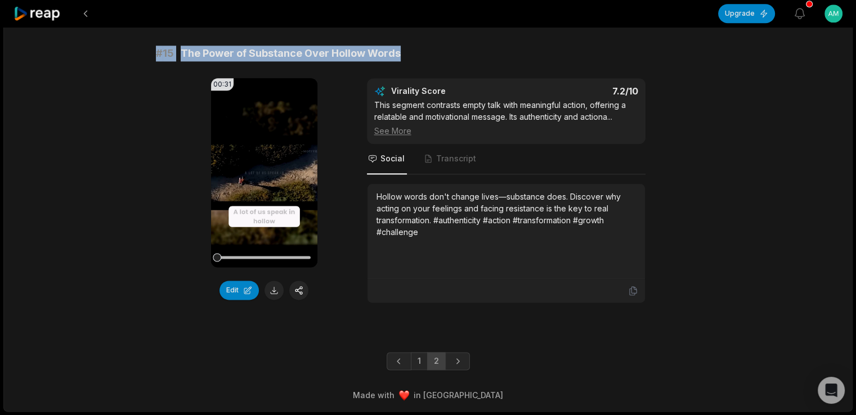
drag, startPoint x: 157, startPoint y: 56, endPoint x: 427, endPoint y: 46, distance: 269.9
click at [427, 46] on div "# 15 The Power of Substance Over Hollow Words" at bounding box center [428, 54] width 545 height 16
copy div "# 15 The Power of Substance Over Hollow Words"
click at [427, 46] on div "# 15 The Power of Substance Over Hollow Words" at bounding box center [428, 54] width 545 height 16
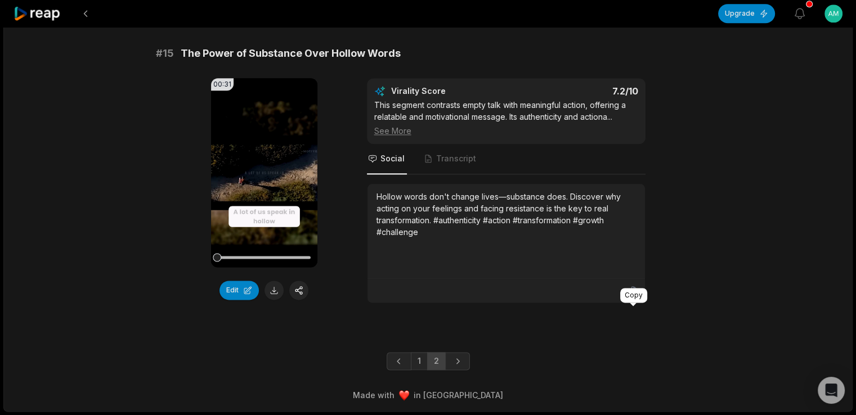
click at [637, 287] on icon at bounding box center [633, 291] width 10 height 10
click at [43, 15] on icon at bounding box center [38, 13] width 48 height 15
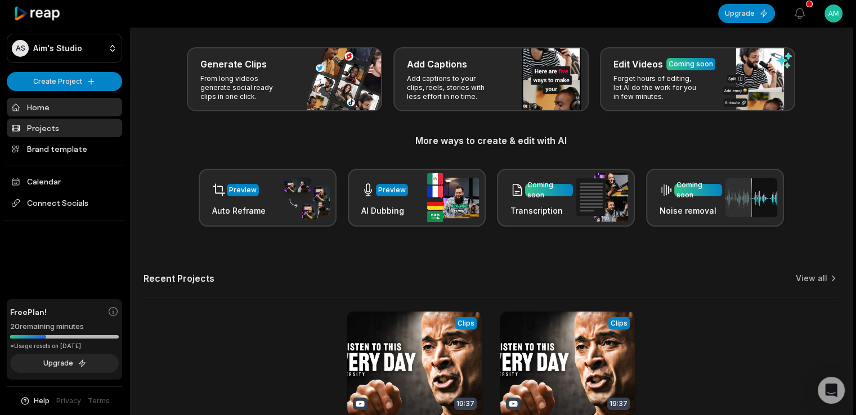
scroll to position [71, 0]
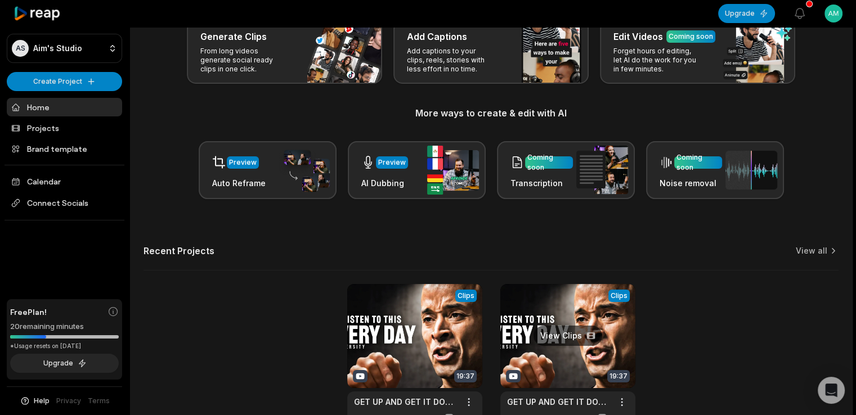
click at [525, 323] on link at bounding box center [567, 357] width 135 height 147
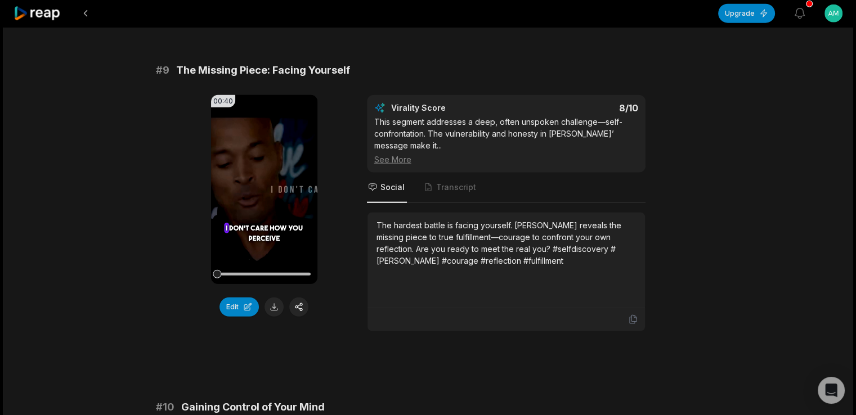
scroll to position [3109, 0]
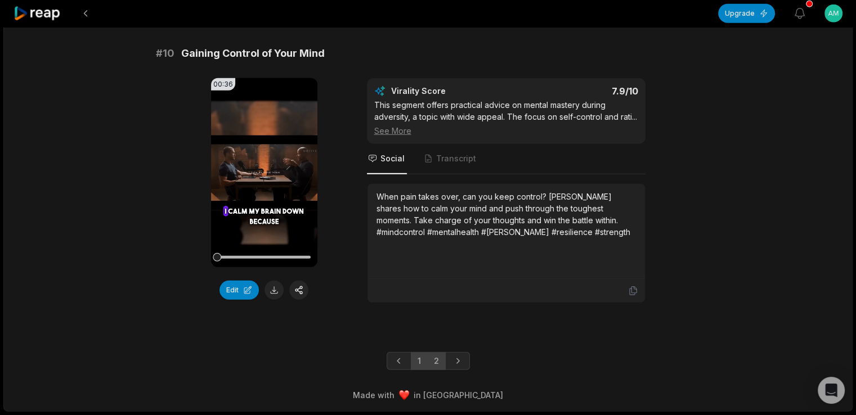
click at [431, 356] on link "2" at bounding box center [436, 361] width 19 height 18
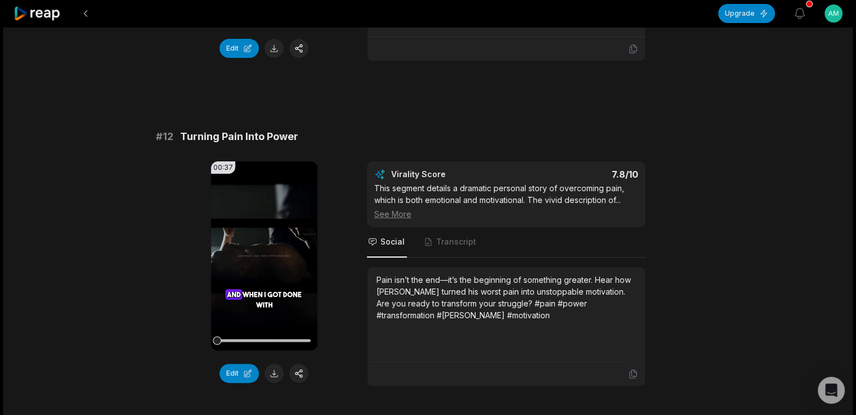
scroll to position [2, 0]
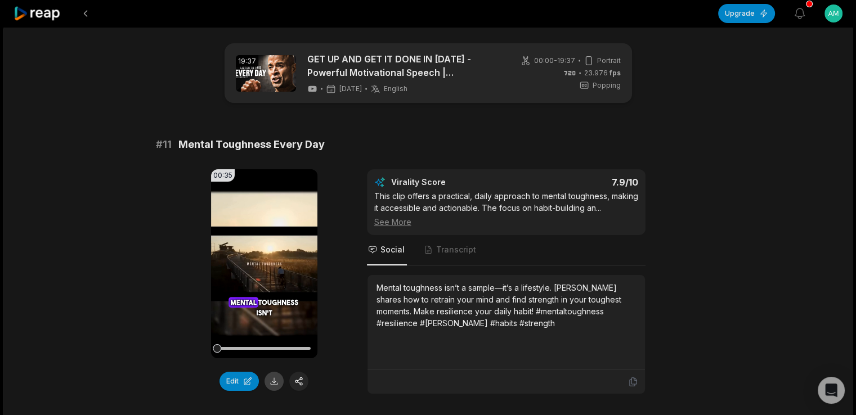
click at [274, 383] on button at bounding box center [274, 381] width 19 height 19
click at [401, 164] on div "# 11 Mental Toughness Every Day 00:35 Your browser does not support mp4 format.…" at bounding box center [428, 266] width 545 height 258
drag, startPoint x: 156, startPoint y: 145, endPoint x: 363, endPoint y: 127, distance: 207.4
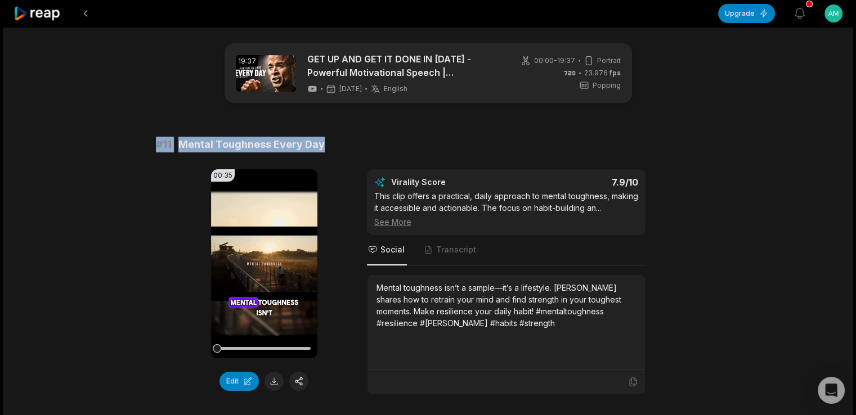
copy div "# 11 Mental Toughness Every Day"
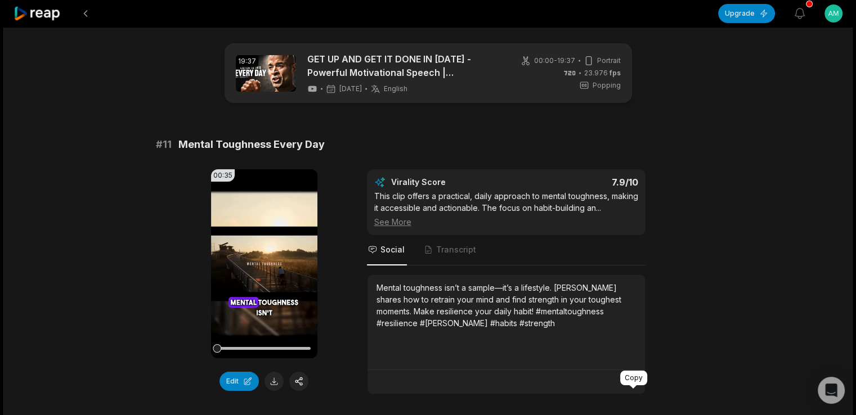
click at [633, 387] on icon at bounding box center [633, 382] width 10 height 10
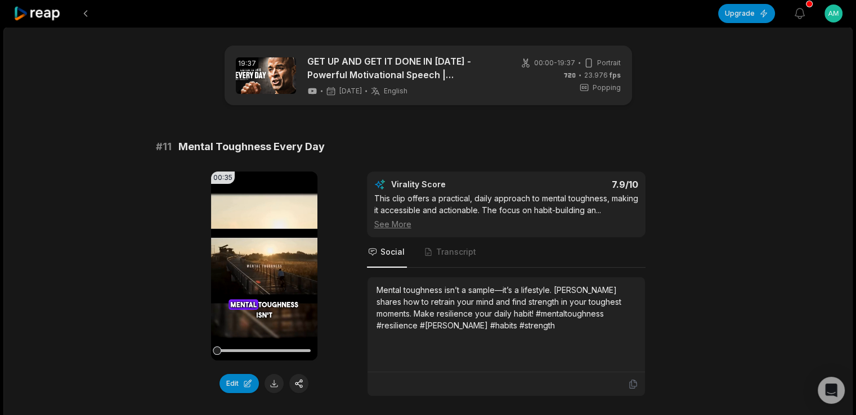
click at [43, 10] on icon at bounding box center [38, 13] width 48 height 15
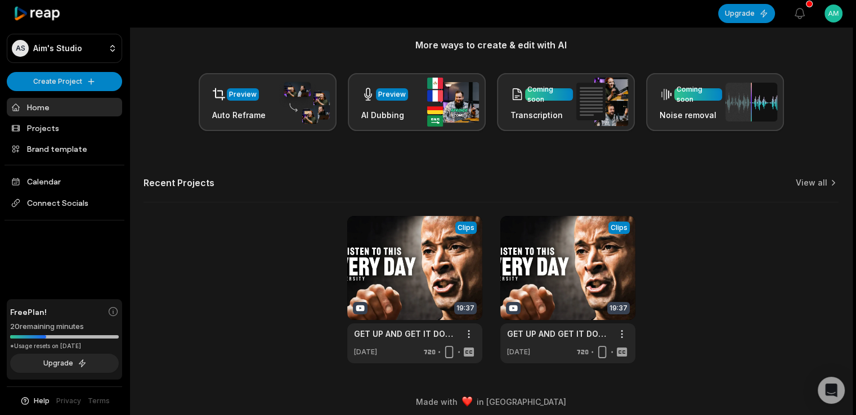
scroll to position [146, 0]
